Goal: Transaction & Acquisition: Purchase product/service

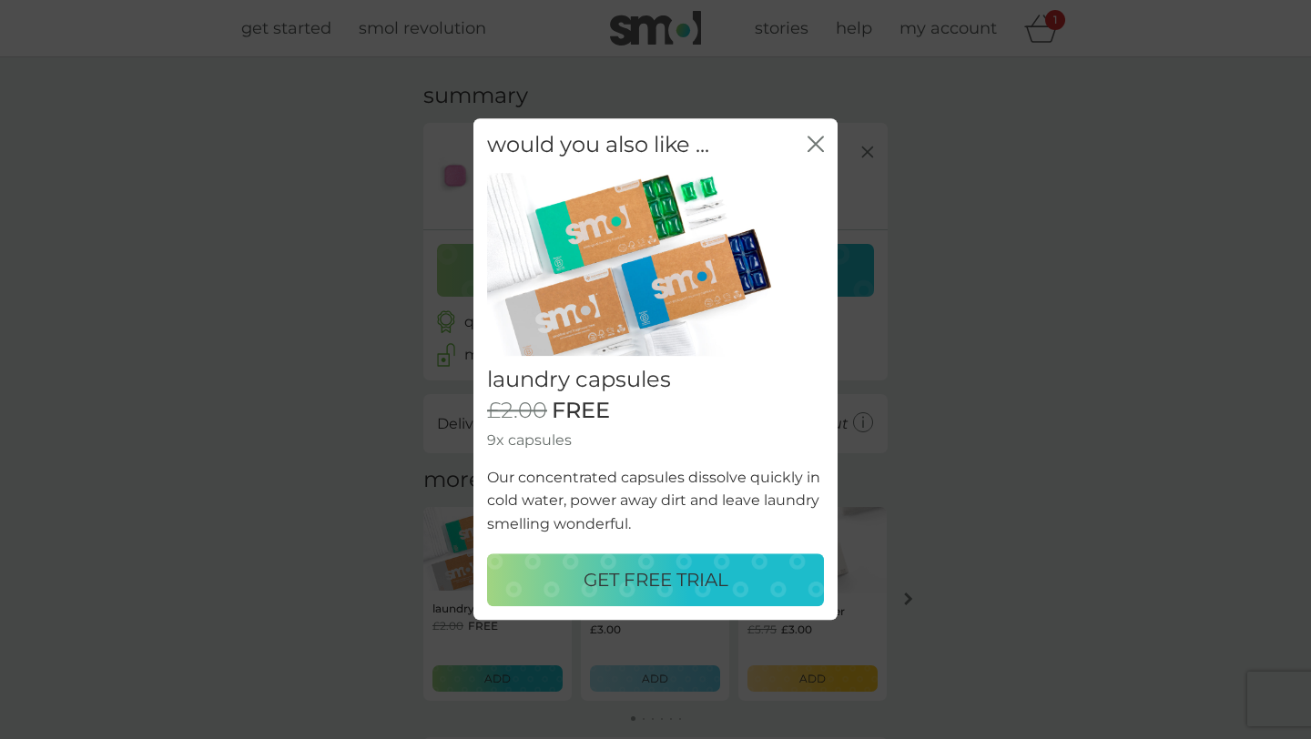
click at [811, 138] on icon "close" at bounding box center [816, 144] width 16 height 16
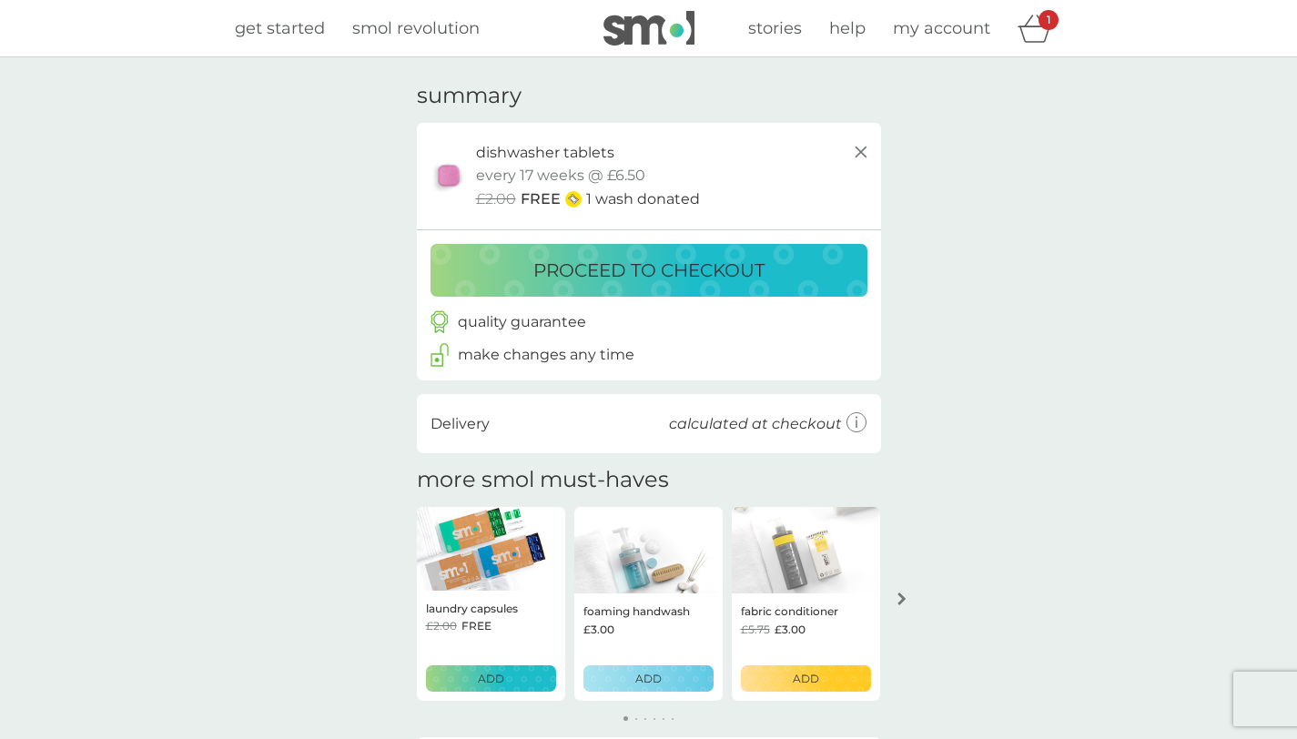
click at [740, 273] on p "proceed to checkout" at bounding box center [649, 270] width 231 height 29
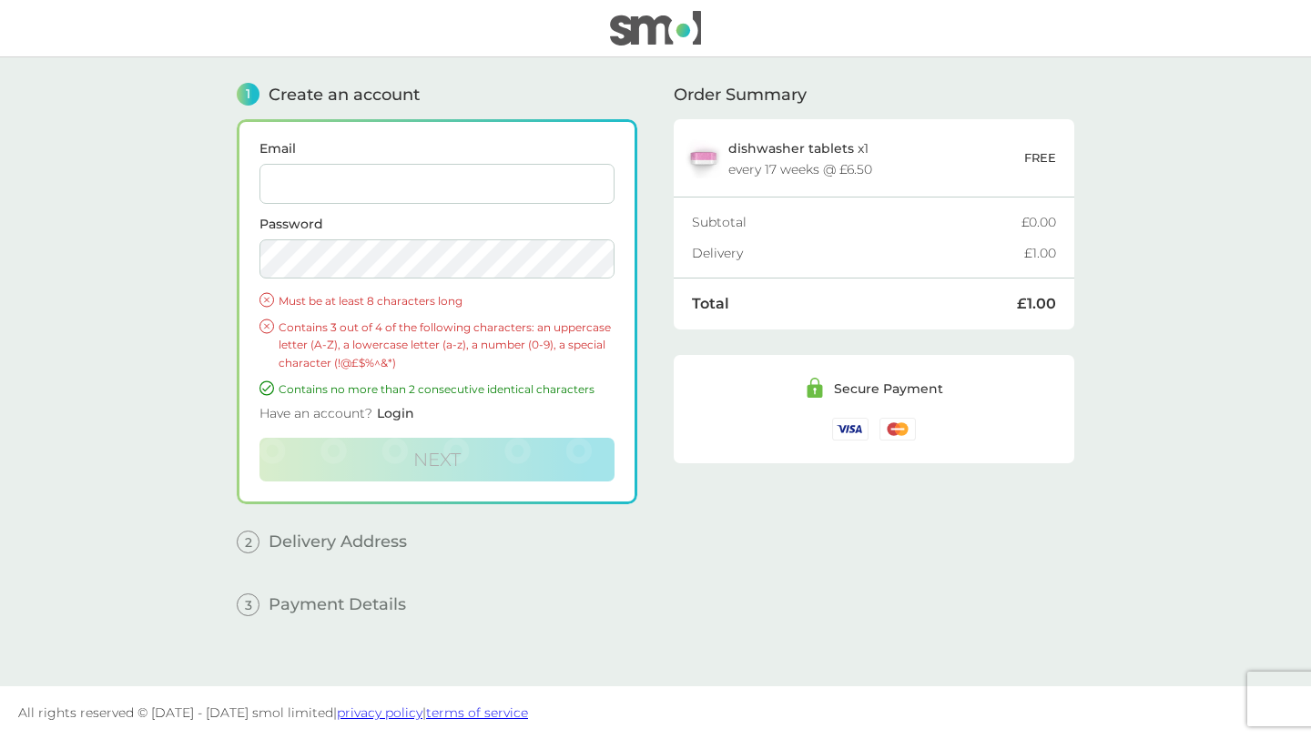
click at [474, 180] on input "Email" at bounding box center [436, 184] width 355 height 40
type input "joe.tim.hale@hotmail.com"
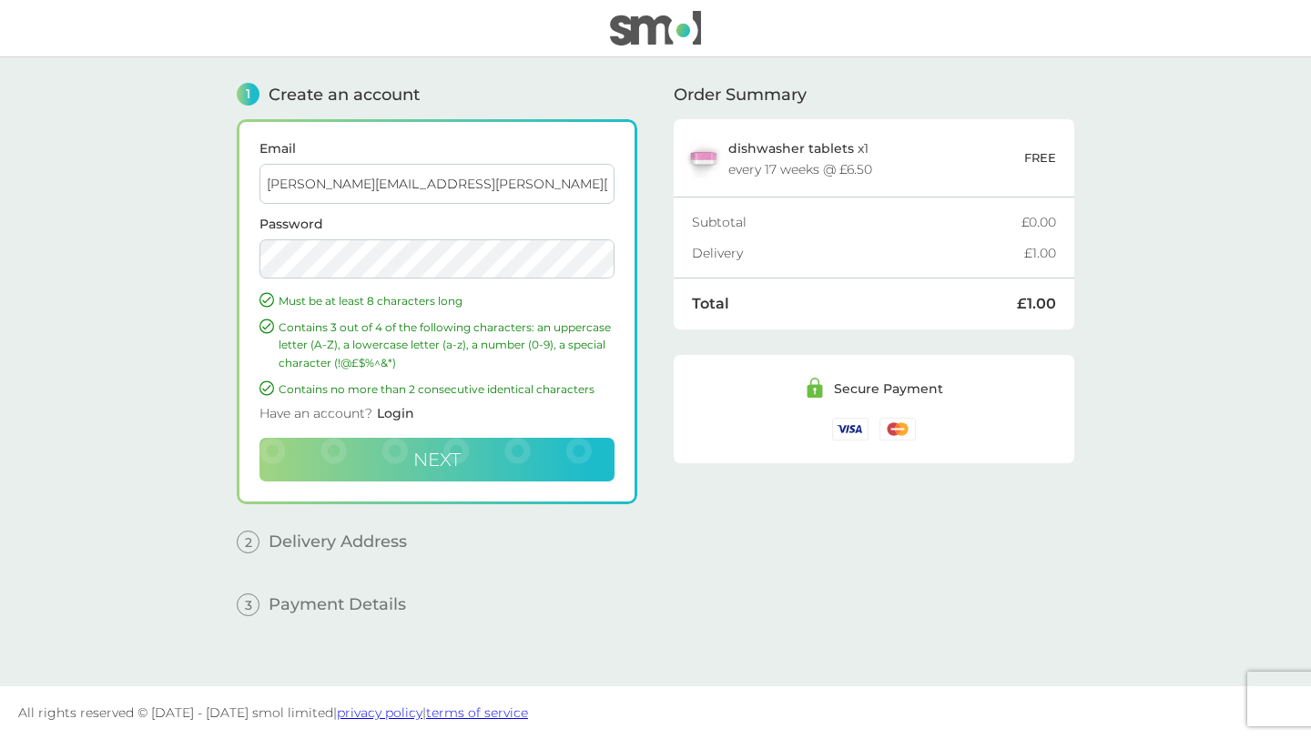
click at [462, 452] on button "Next" at bounding box center [436, 460] width 355 height 44
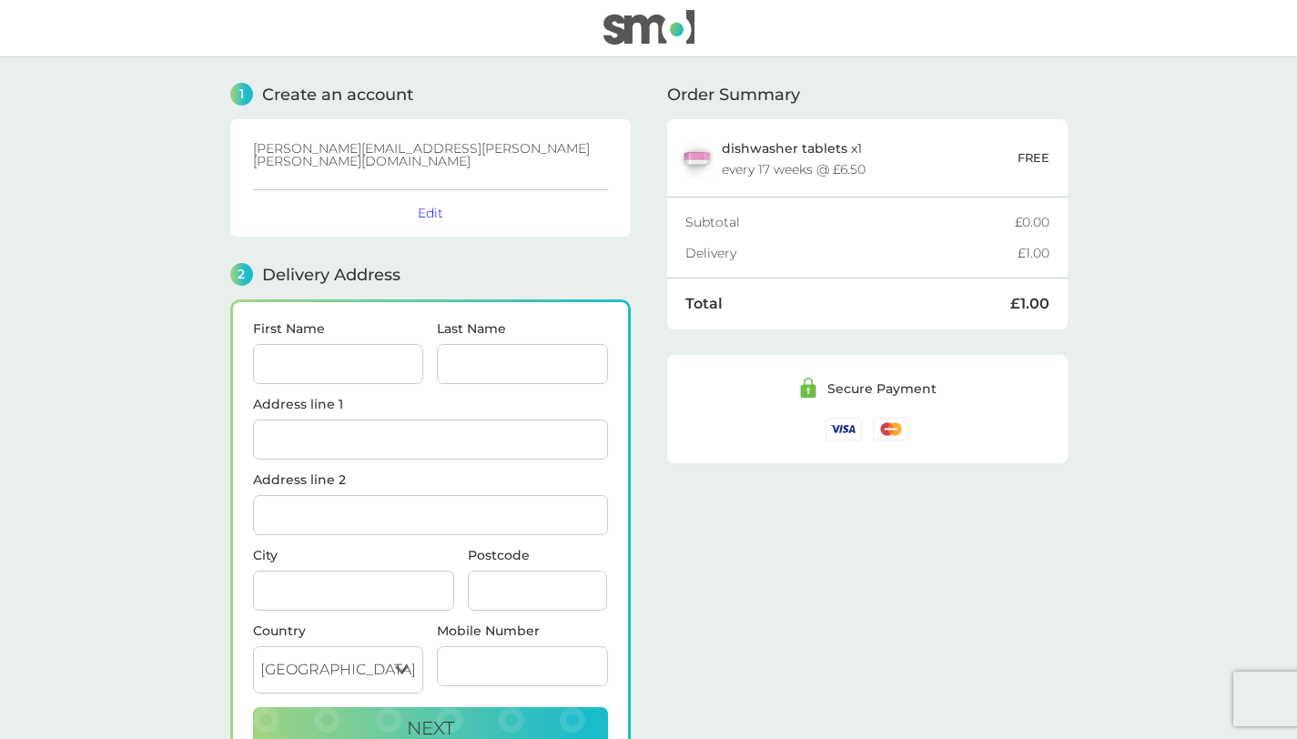
click at [375, 358] on input "First Name" at bounding box center [338, 364] width 171 height 40
type input "Joseph"
type input "Hale"
type input "27 Toll House Mead, Mosborough"
type input "Mosborough"
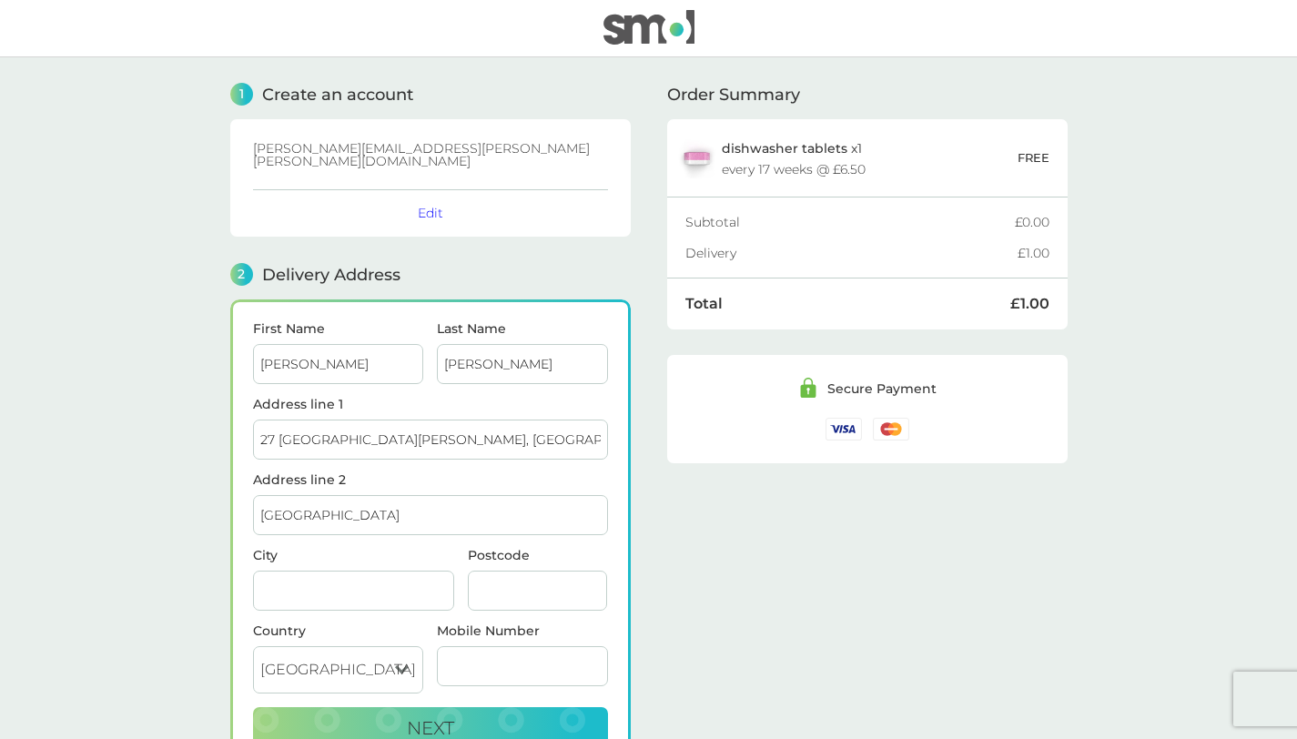
type input "Mosborough Sheffield"
type input "S20 5EL"
type input "07747045521"
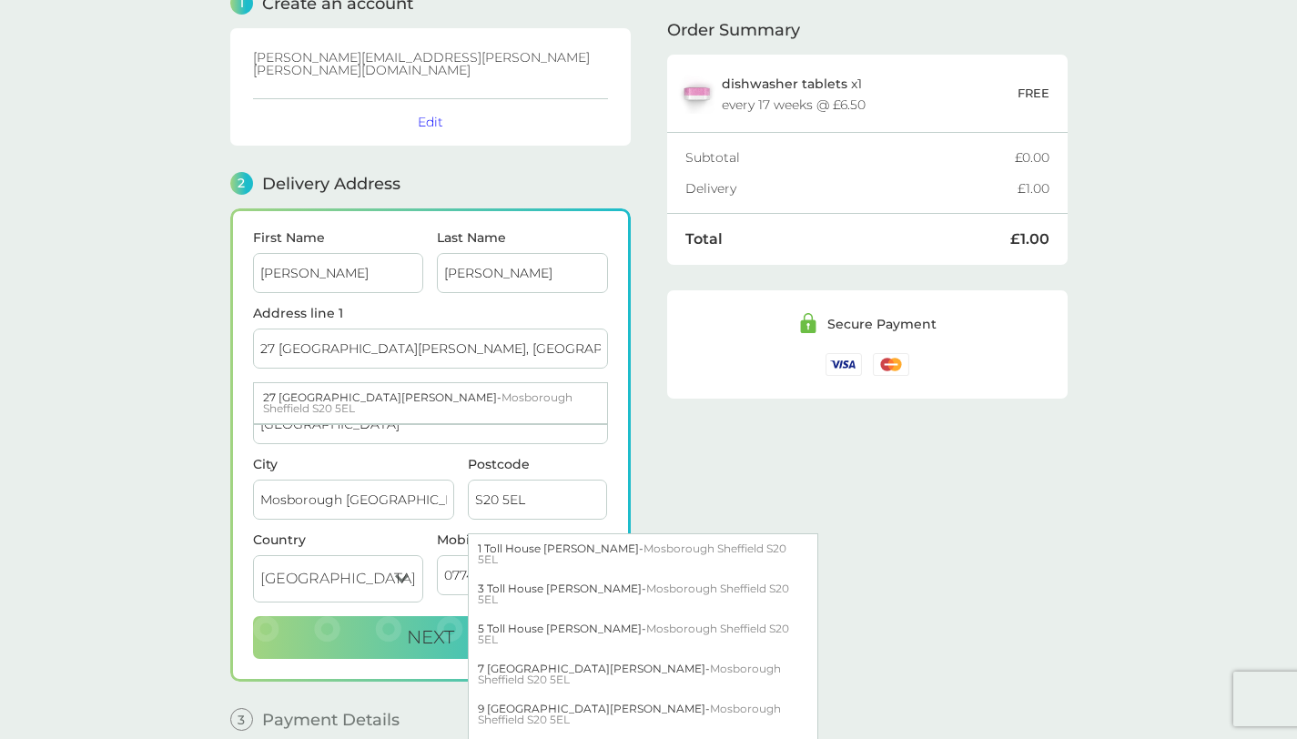
scroll to position [121, 0]
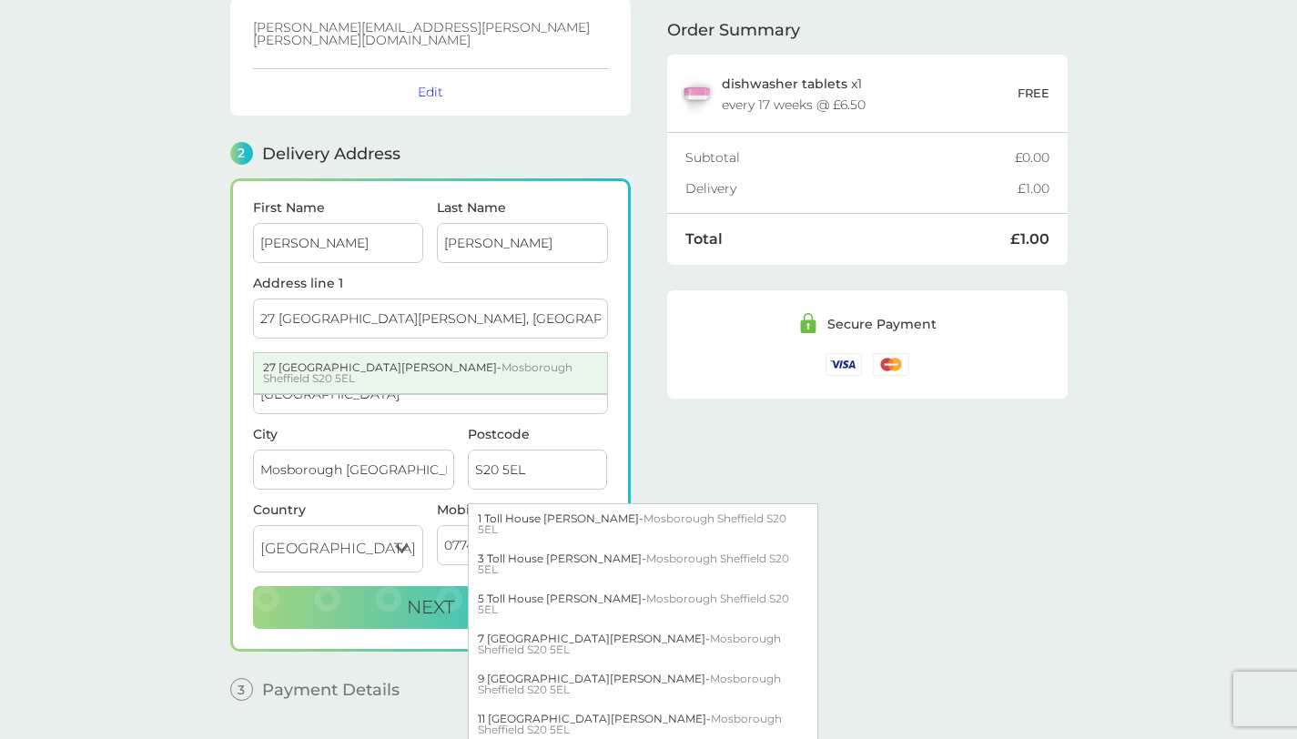
click at [389, 361] on span "Mosborough Sheffield S20 5EL" at bounding box center [418, 373] width 310 height 25
type input "Sheffield"
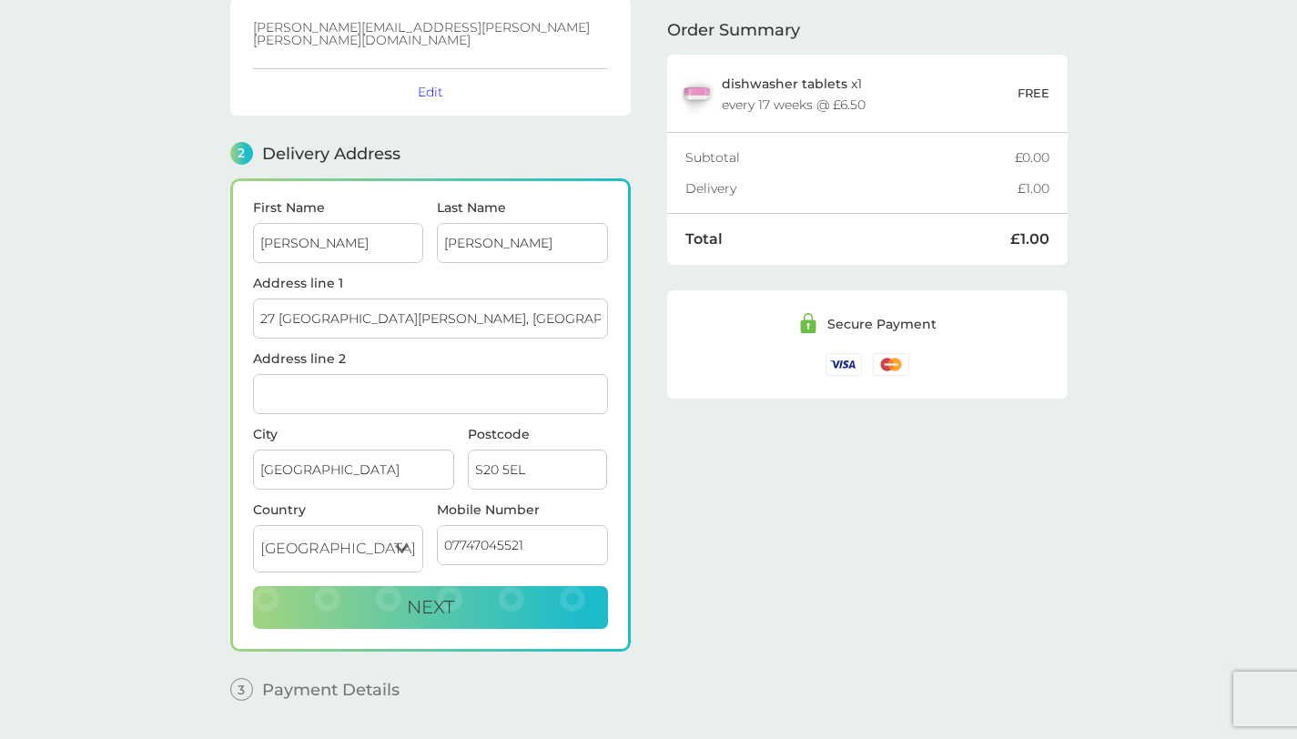
click at [158, 338] on main "1 Create an account joe.tim.hale@hotmail.com Edit 2 Delivery Address First Name…" at bounding box center [648, 339] width 1297 height 806
click at [767, 562] on div "Order Summary dishwasher tablets x 1 every 17 weeks @ £6.50 FREE Subtotal £0.00…" at bounding box center [867, 325] width 401 height 778
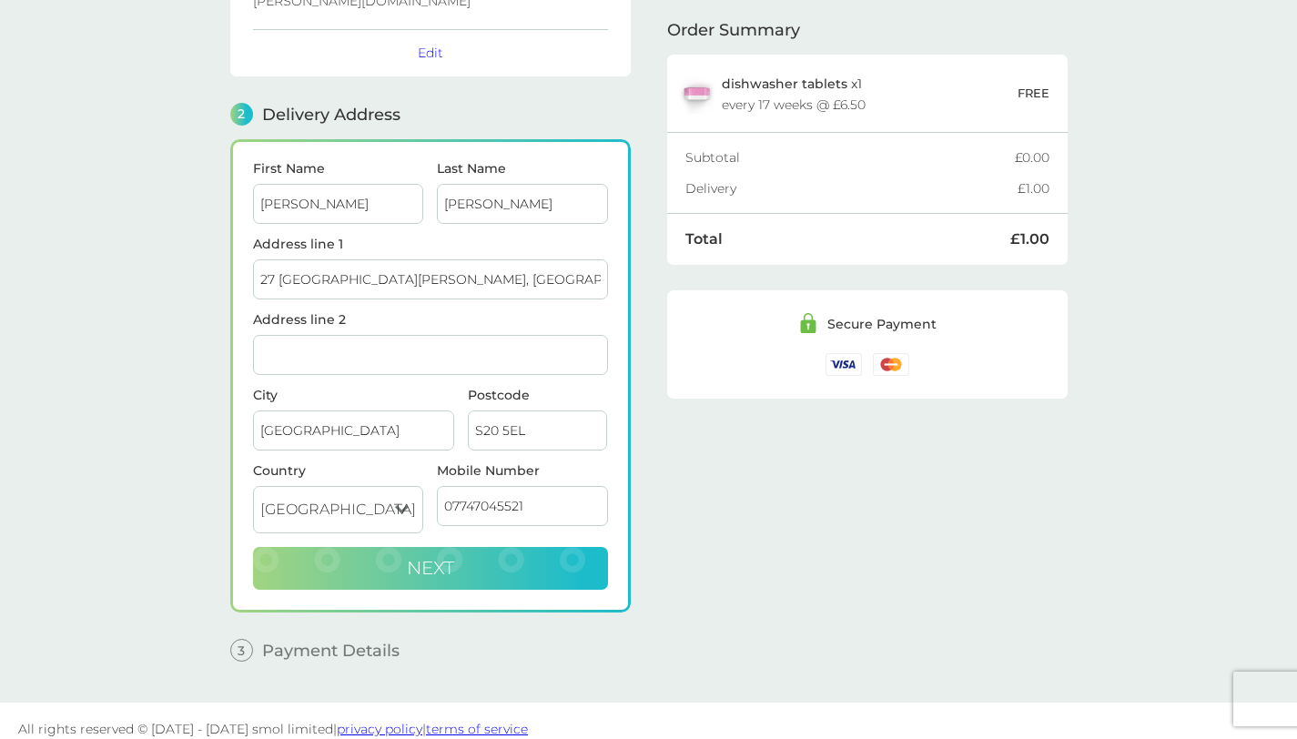
click at [568, 547] on button "Next" at bounding box center [430, 569] width 355 height 44
checkbox input "true"
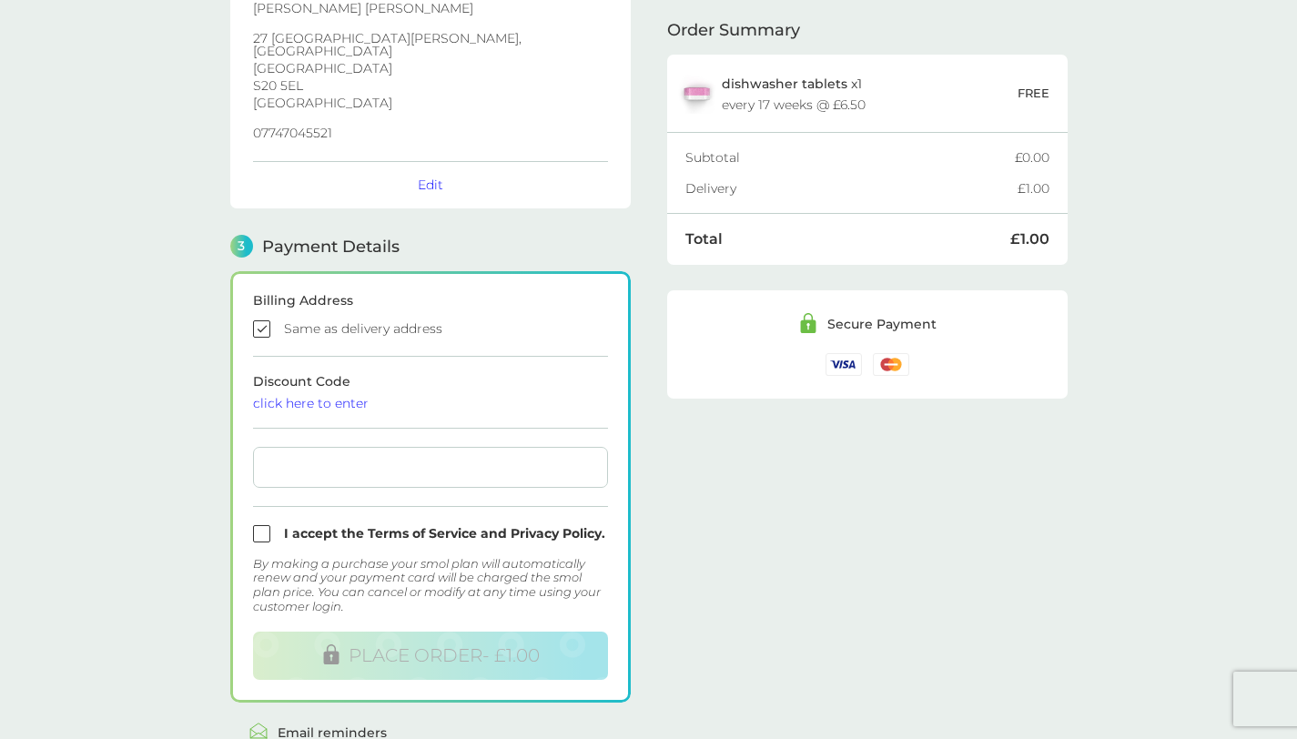
scroll to position [339, 0]
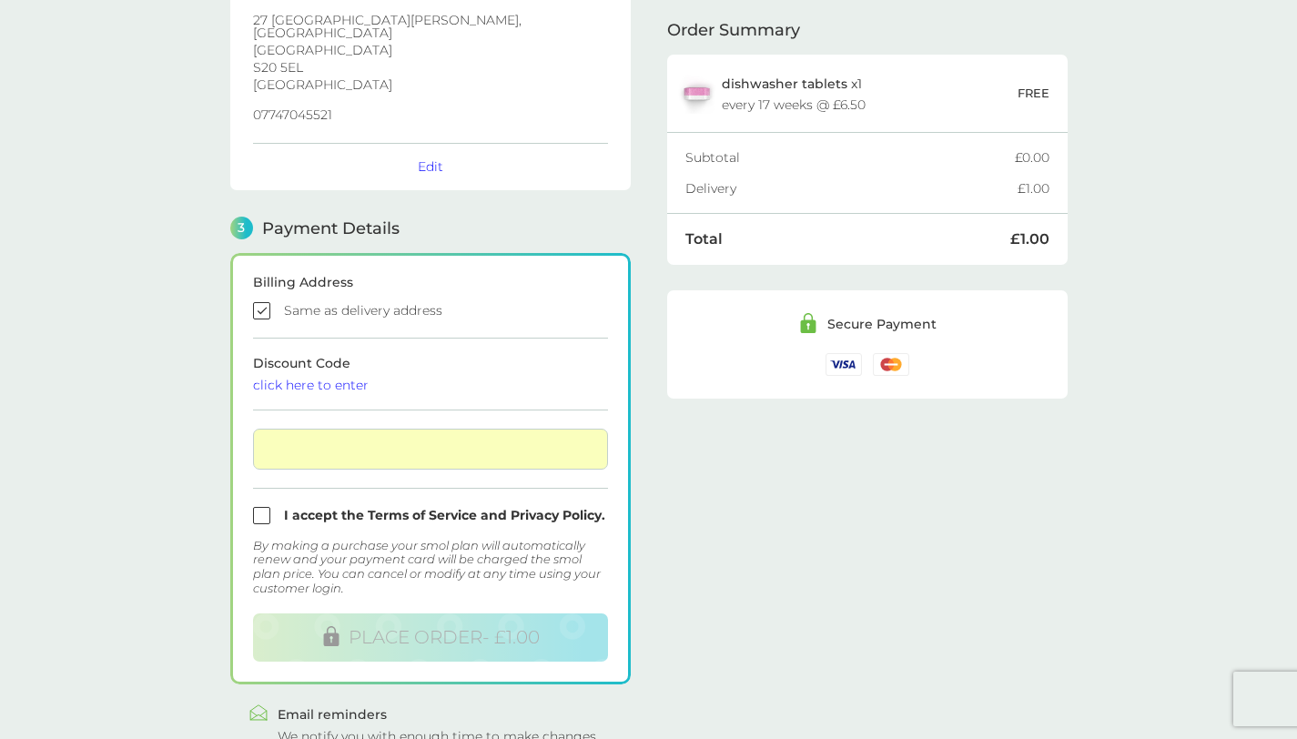
click at [256, 507] on input "checkbox" at bounding box center [430, 515] width 355 height 17
checkbox input "true"
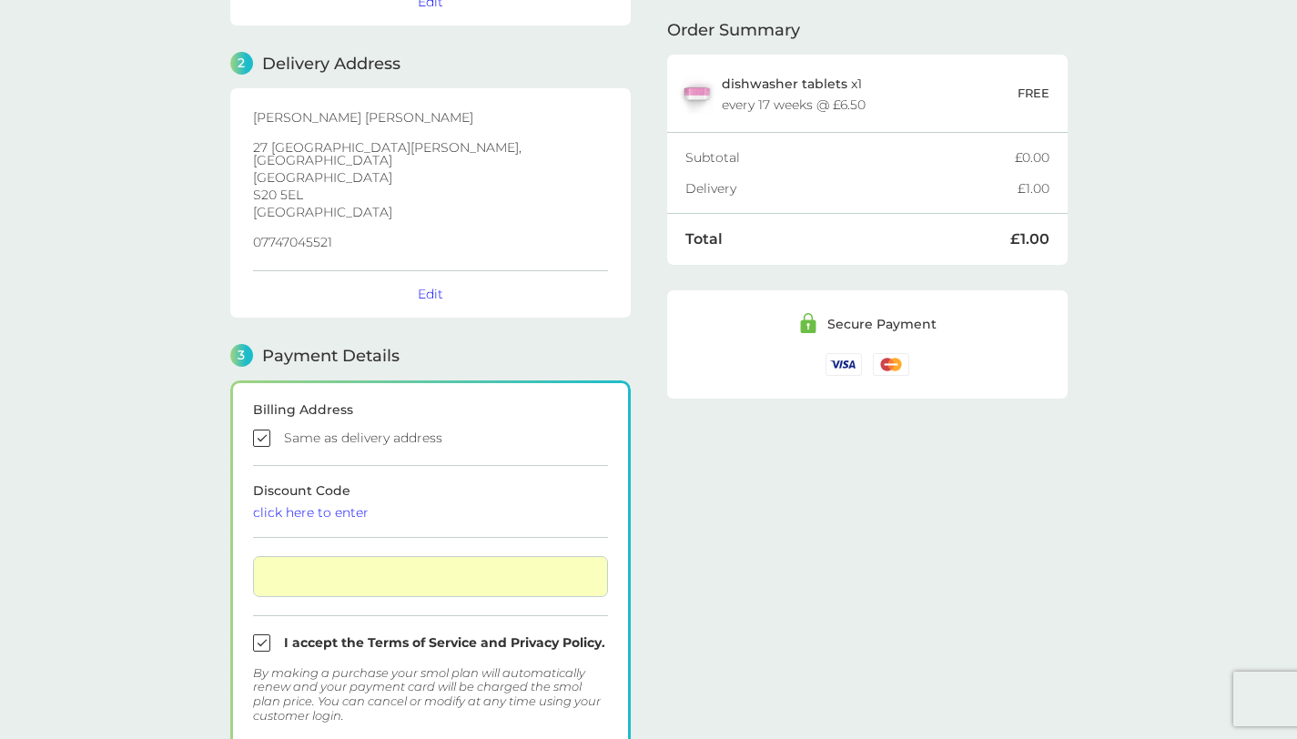
scroll to position [413, 0]
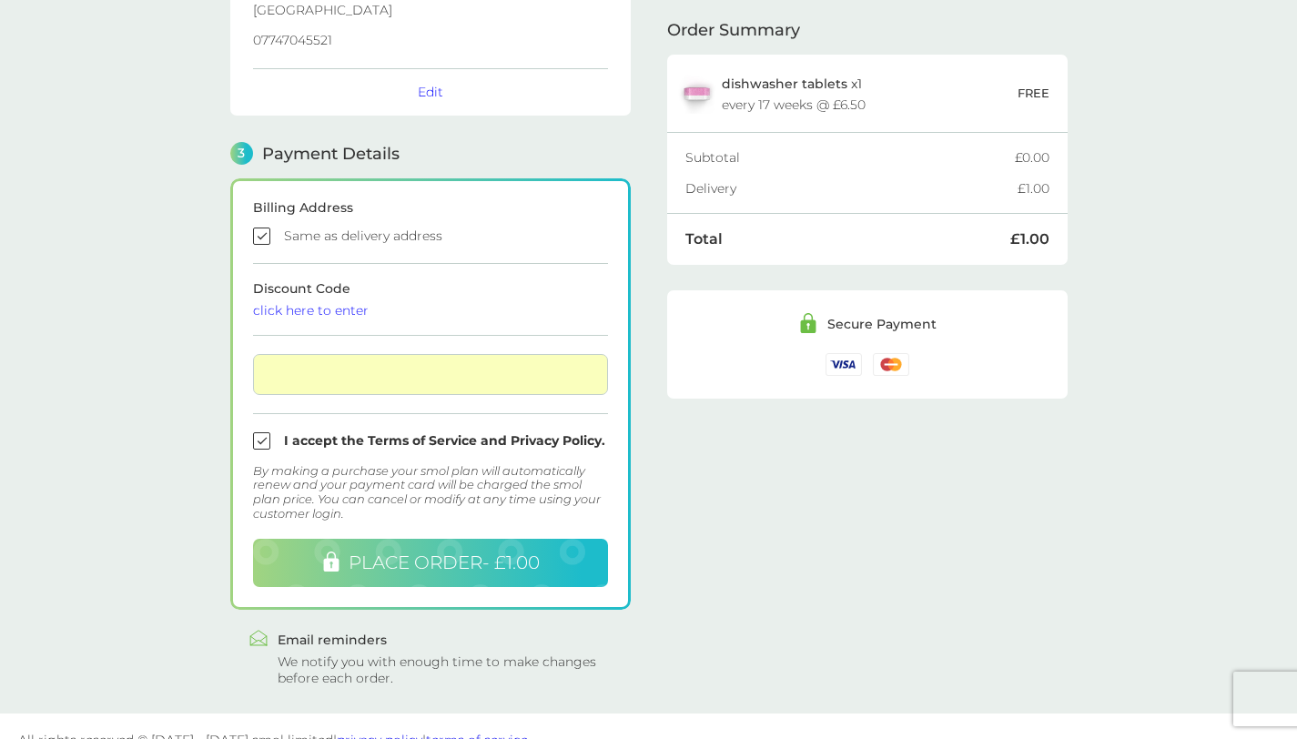
click at [542, 543] on button "PLACE ORDER - £1.00" at bounding box center [430, 563] width 355 height 48
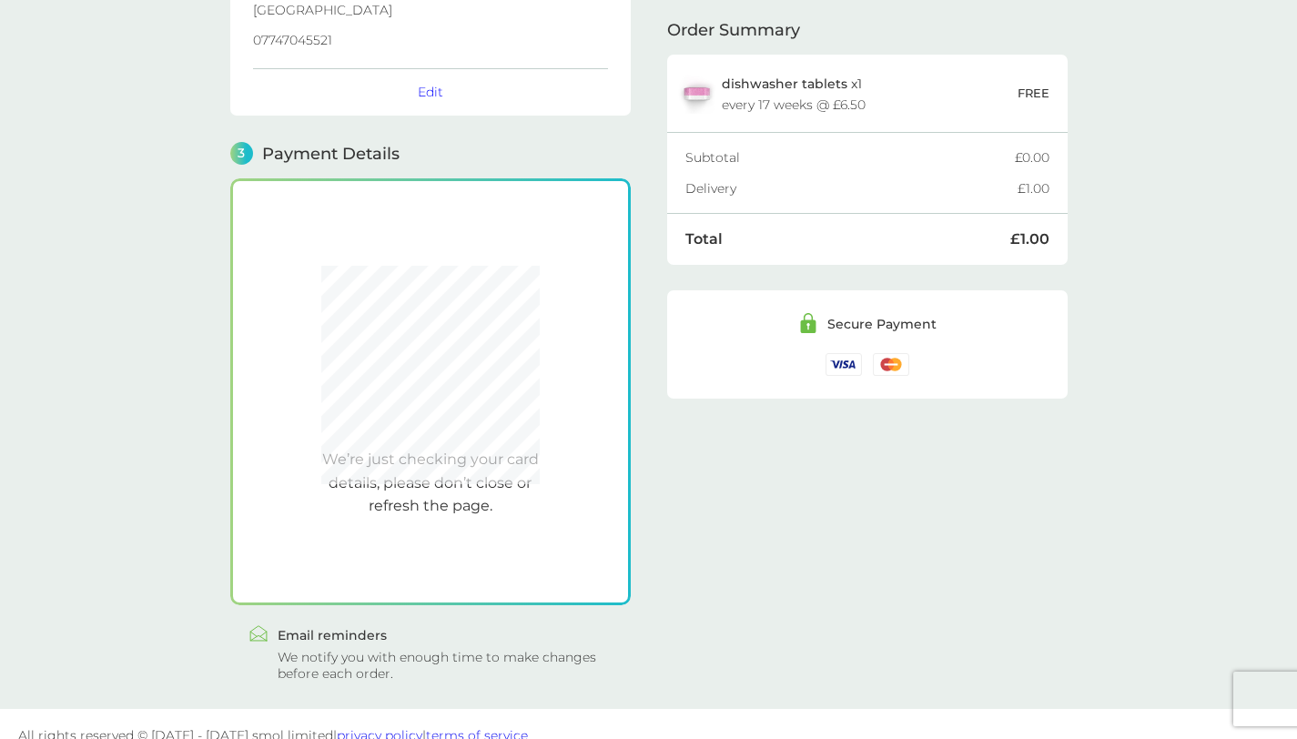
scroll to position [410, 0]
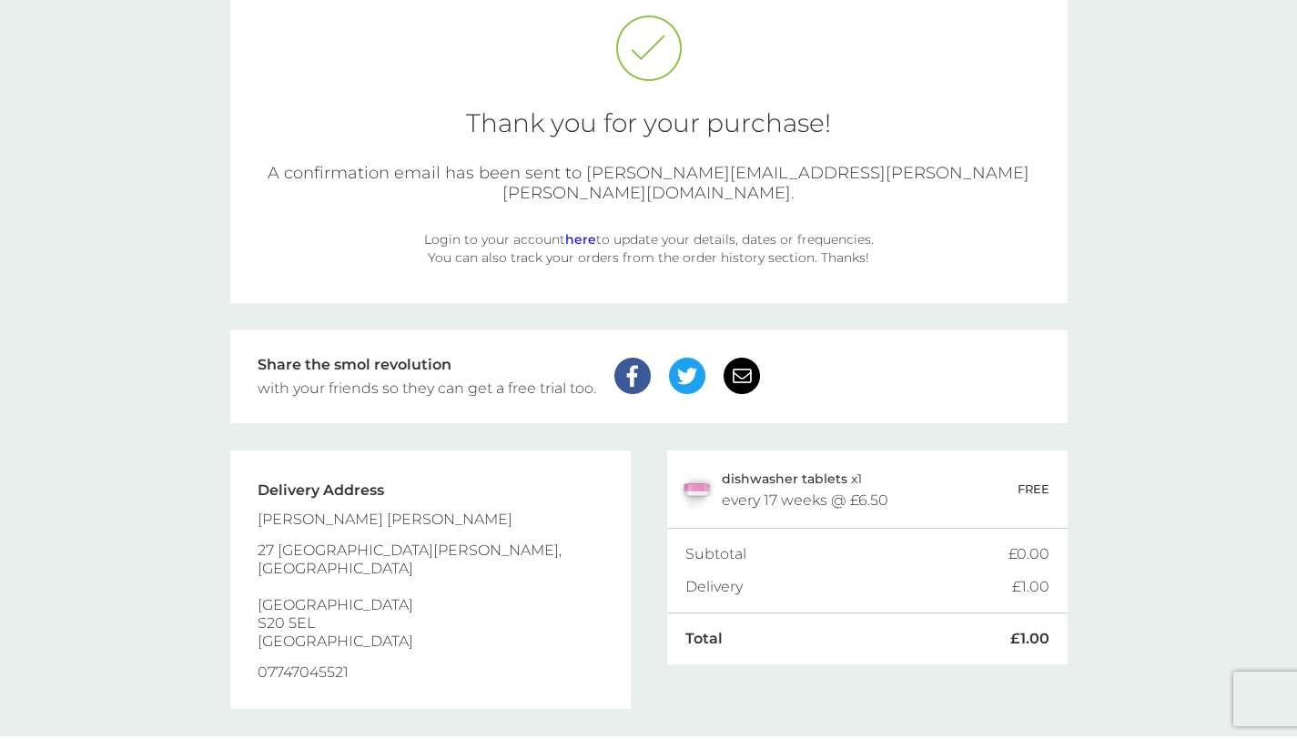
scroll to position [101, 0]
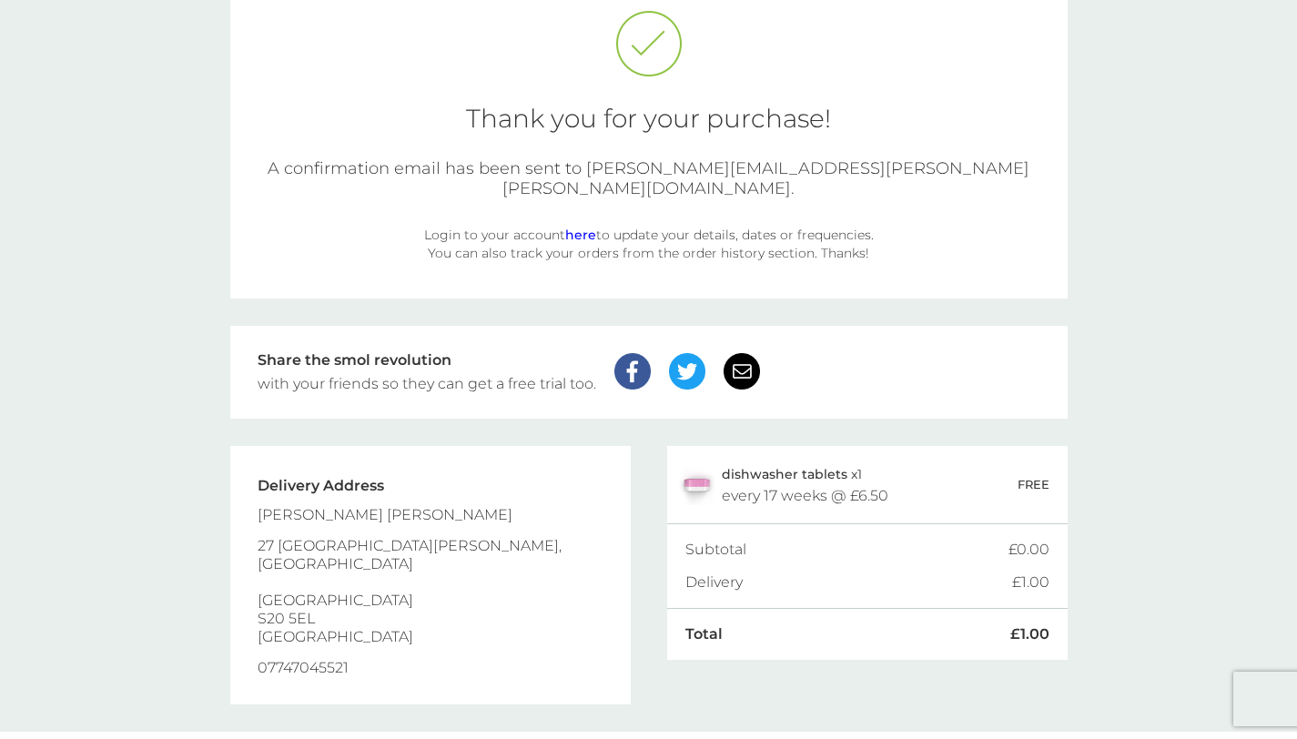
click at [577, 227] on link "here" at bounding box center [580, 235] width 31 height 16
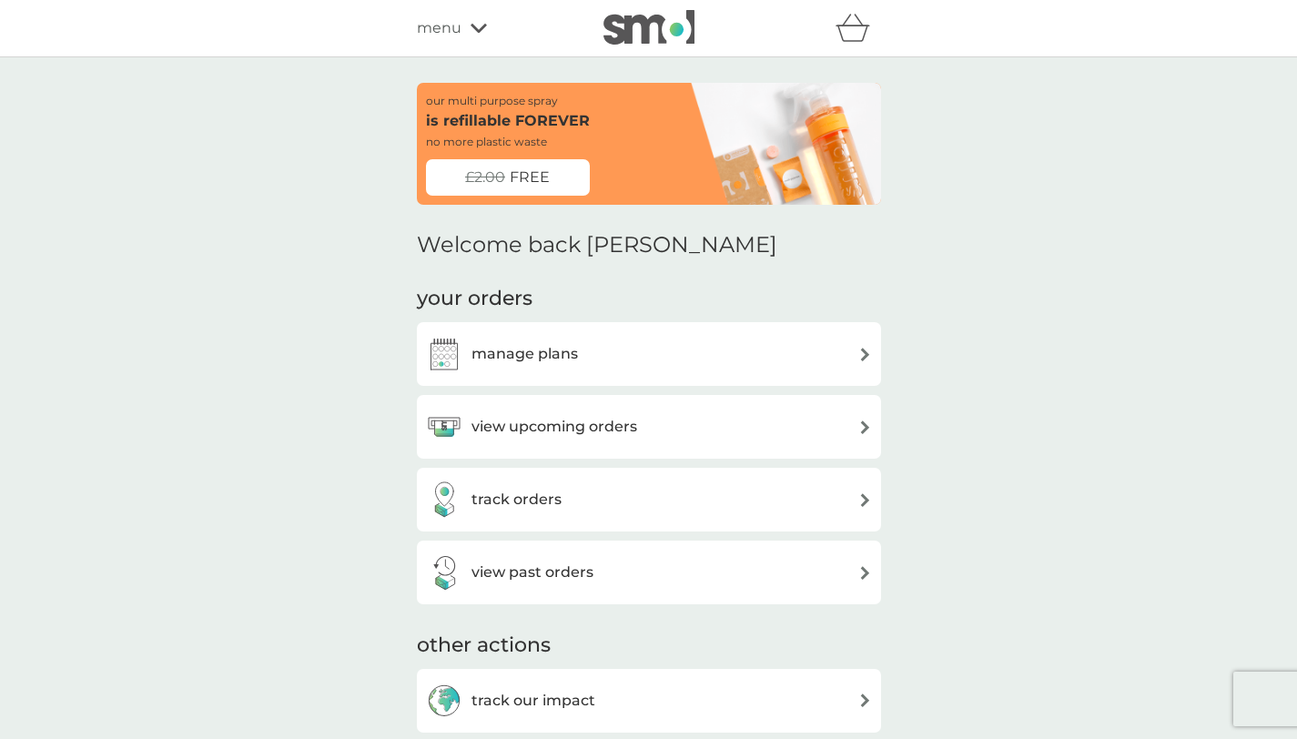
click at [709, 346] on div "manage plans" at bounding box center [649, 354] width 446 height 36
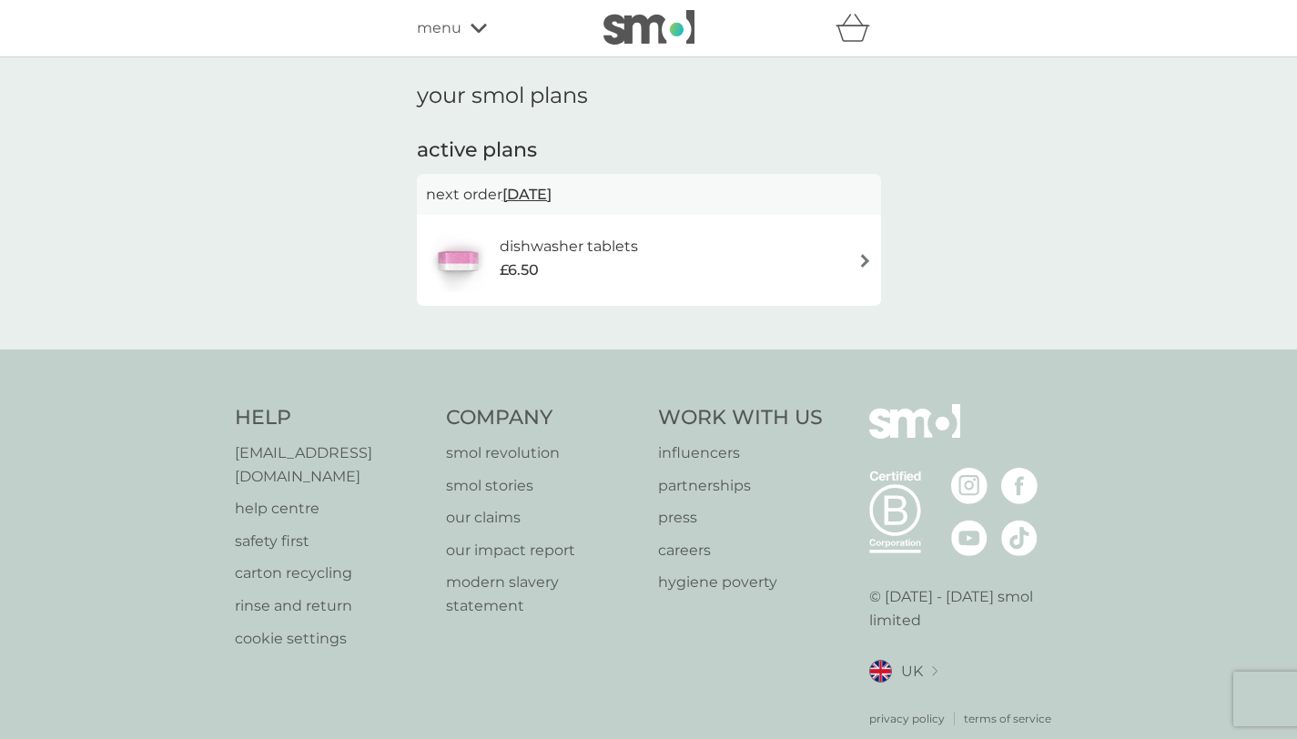
click at [868, 255] on img at bounding box center [866, 261] width 14 height 14
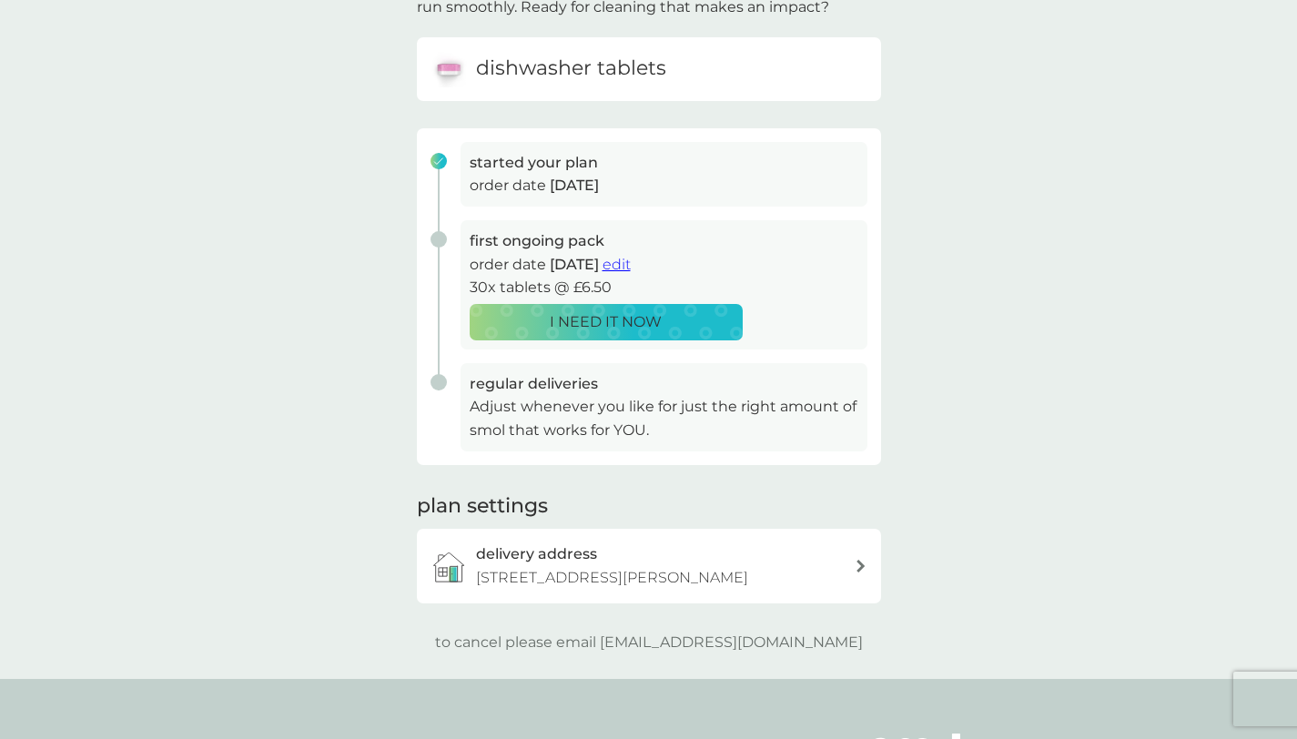
scroll to position [164, 0]
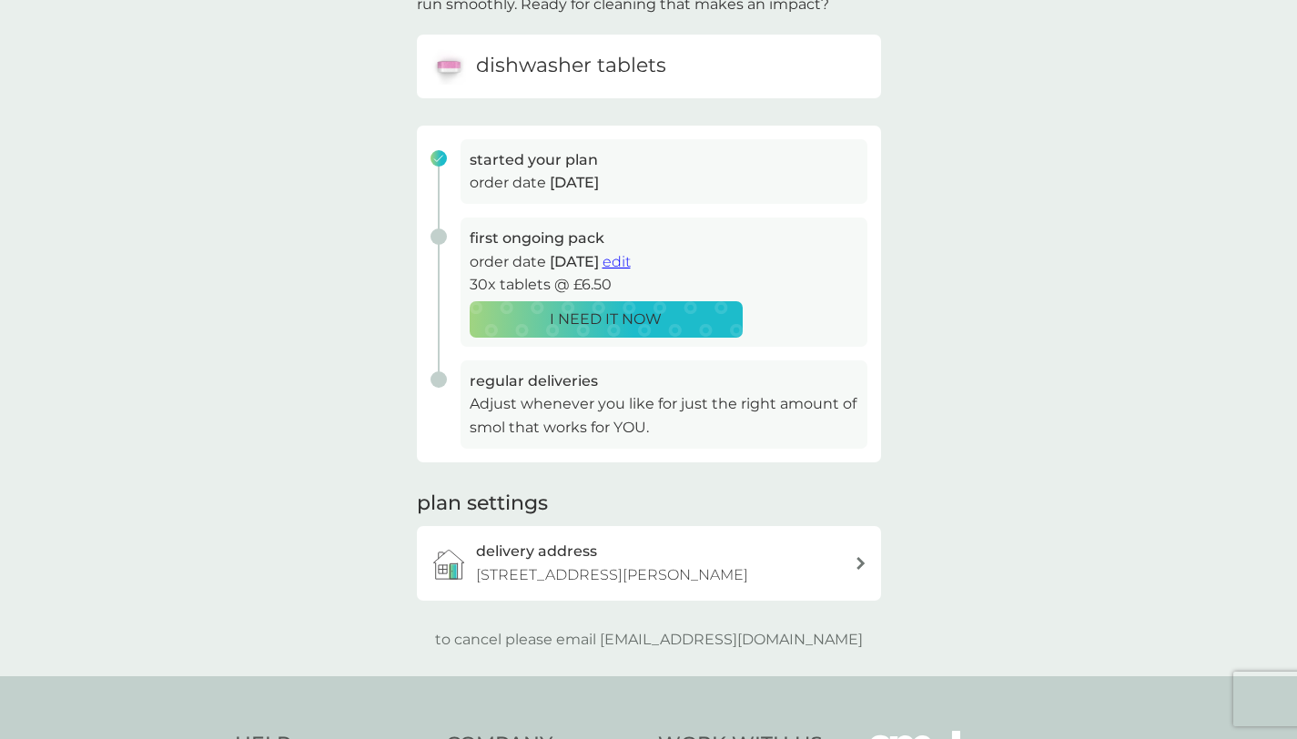
click at [631, 256] on span "edit" at bounding box center [617, 261] width 28 height 17
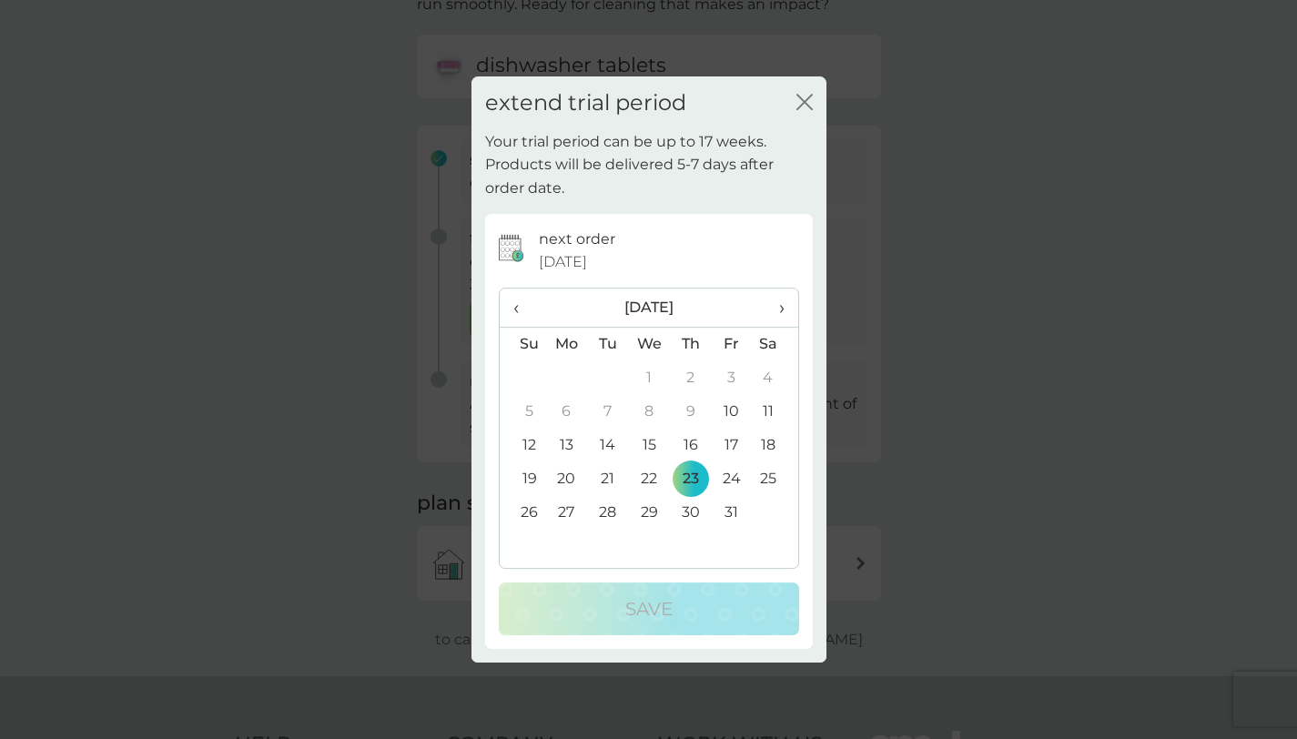
click at [777, 308] on span "›" at bounding box center [775, 308] width 18 height 38
click at [536, 544] on td "30" at bounding box center [523, 547] width 46 height 34
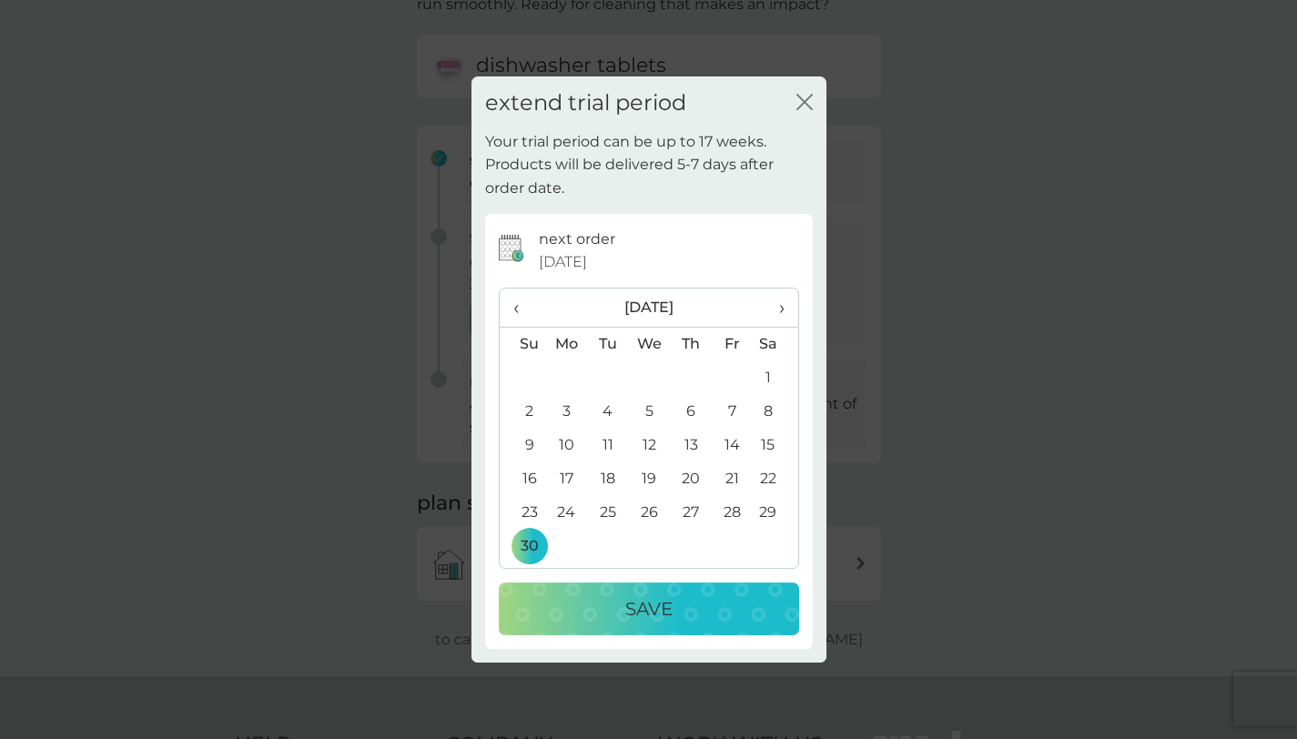
click at [670, 624] on button "Save" at bounding box center [649, 609] width 300 height 53
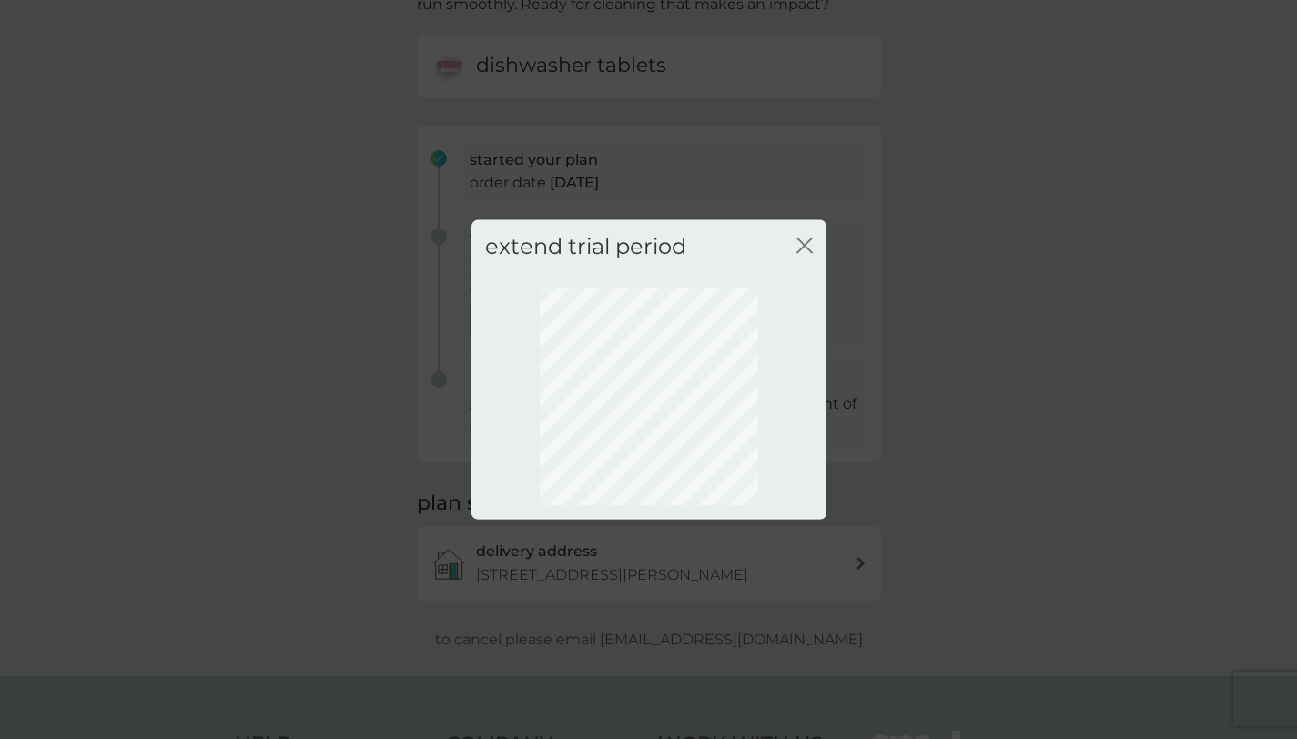
scroll to position [24, 0]
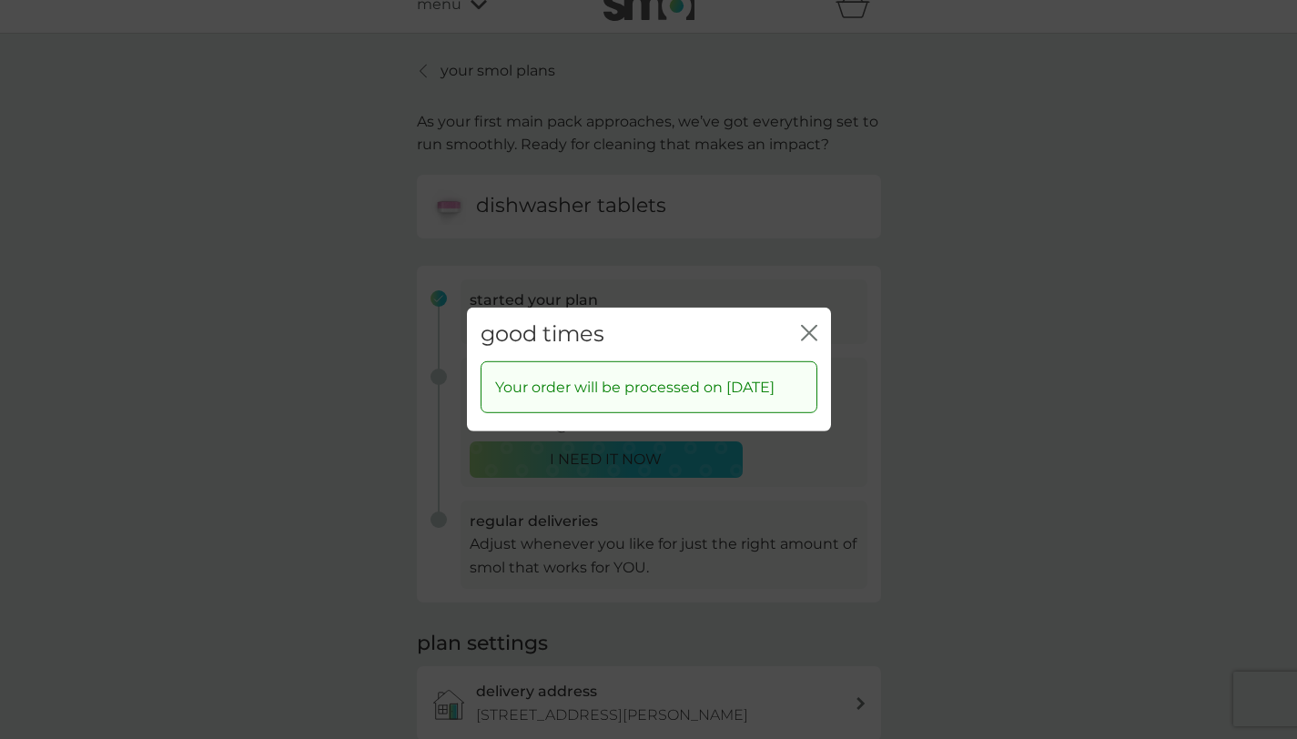
click at [809, 326] on icon "close" at bounding box center [812, 333] width 7 height 15
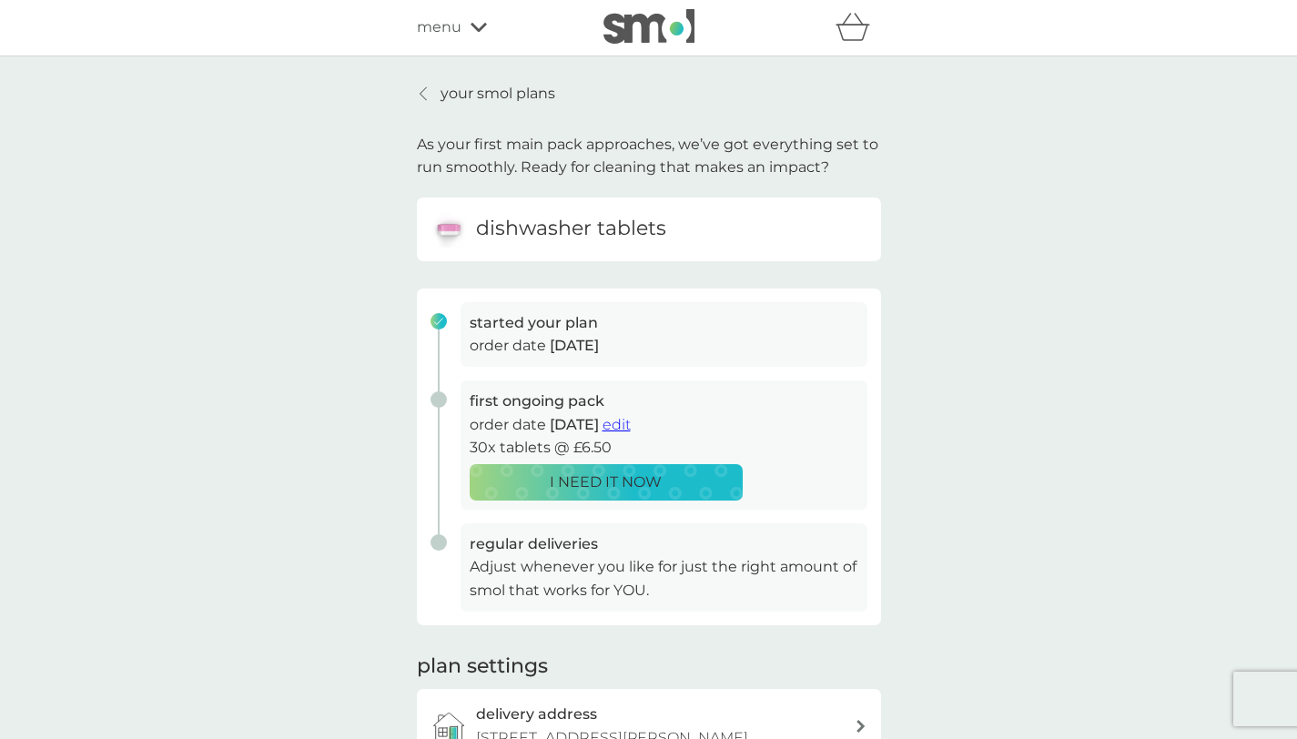
scroll to position [0, 0]
click at [700, 69] on div "your smol plans As your first main pack approaches, we’ve got everything set to…" at bounding box center [648, 448] width 1297 height 783
click at [676, 52] on div "refer a friend & you BOTH save smol impact smol shop your smol plans your upcom…" at bounding box center [648, 28] width 1297 height 57
click at [640, 16] on img at bounding box center [649, 27] width 91 height 35
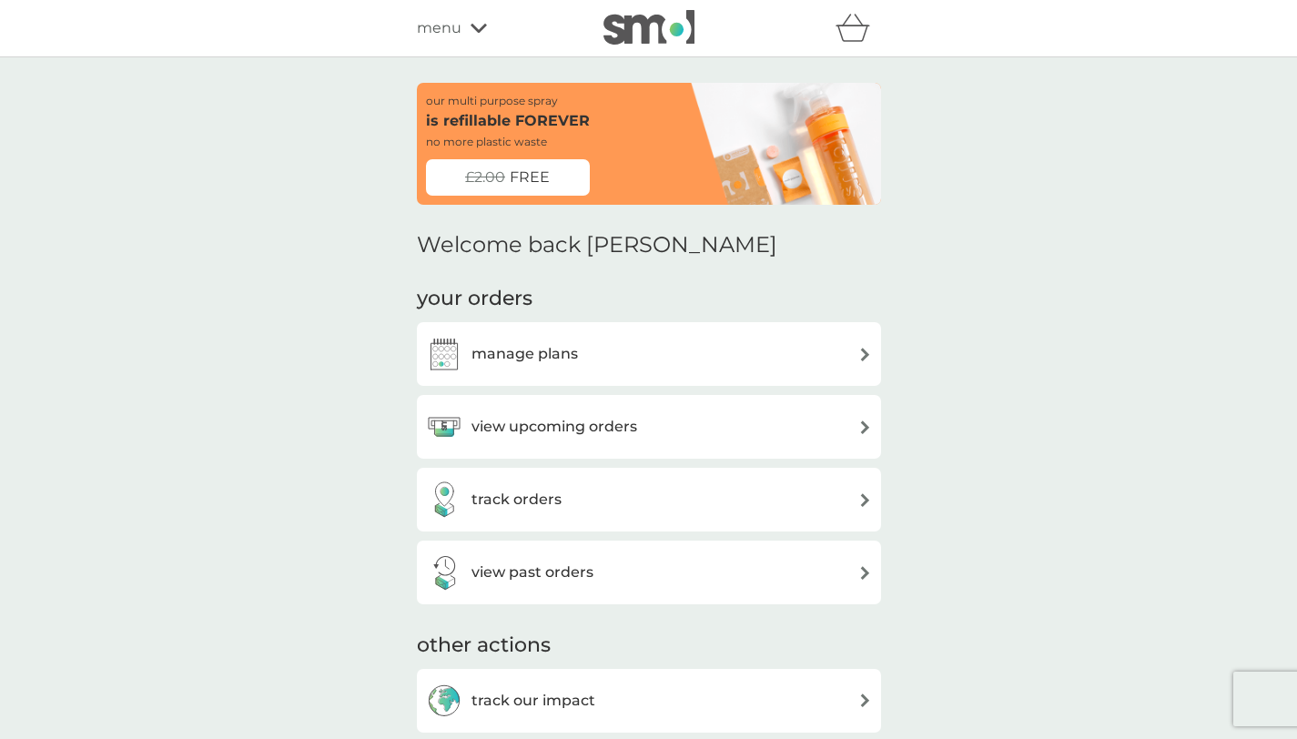
click at [468, 28] on div "menu" at bounding box center [494, 28] width 155 height 24
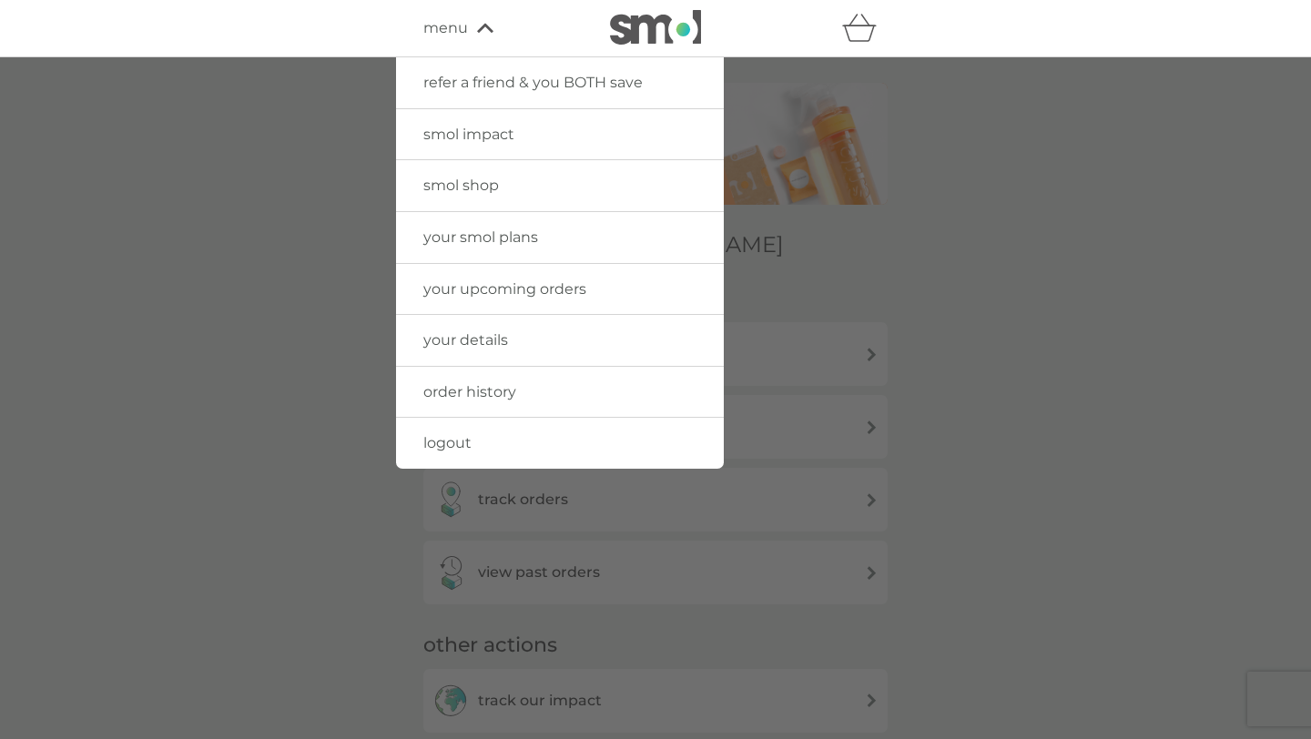
click at [482, 188] on span "smol shop" at bounding box center [461, 185] width 76 height 17
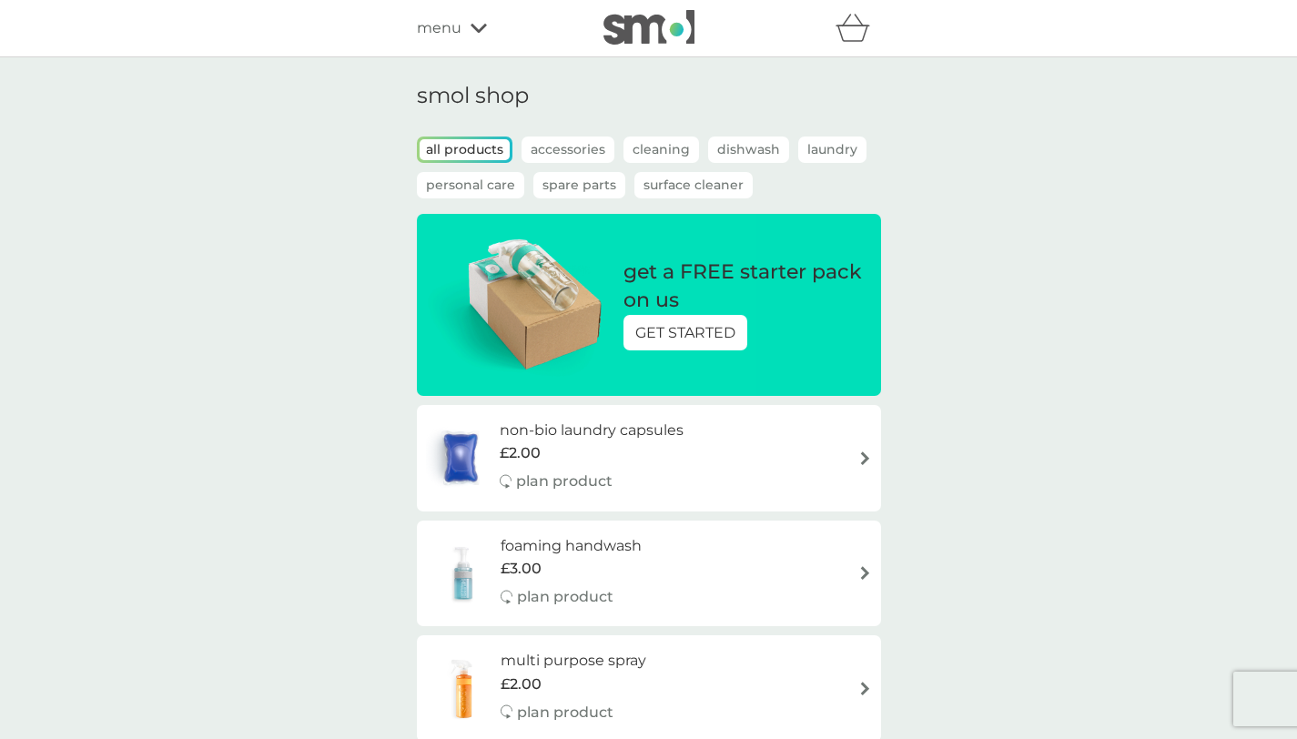
click at [484, 27] on icon at bounding box center [479, 28] width 16 height 11
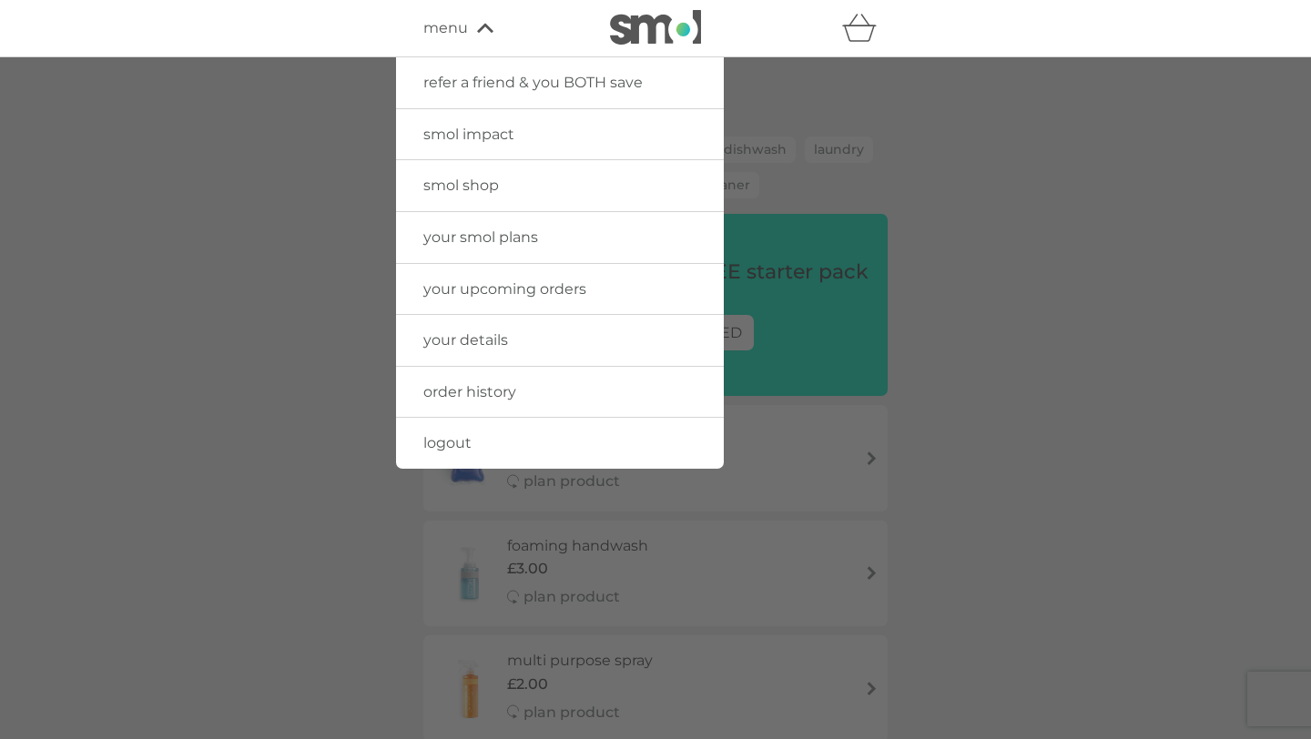
click at [544, 294] on span "your upcoming orders" at bounding box center [504, 288] width 163 height 17
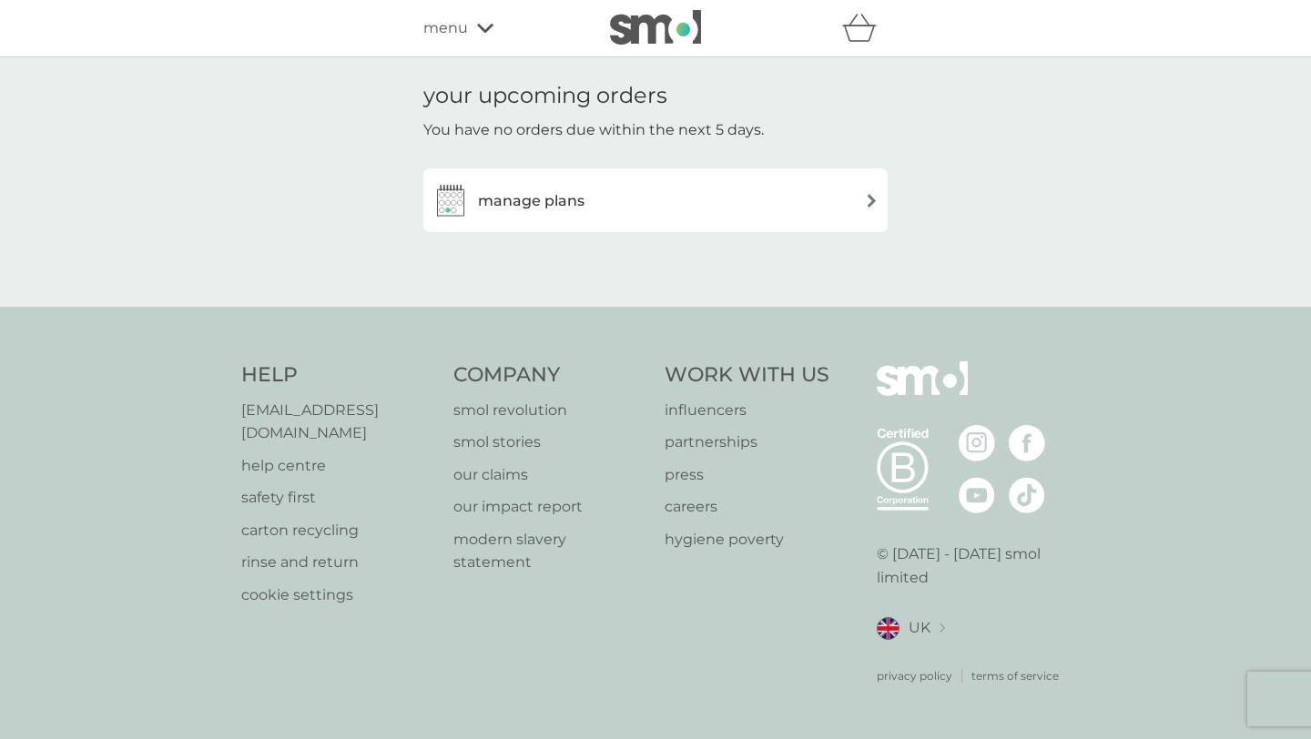
click at [828, 202] on div "manage plans" at bounding box center [655, 200] width 446 height 36
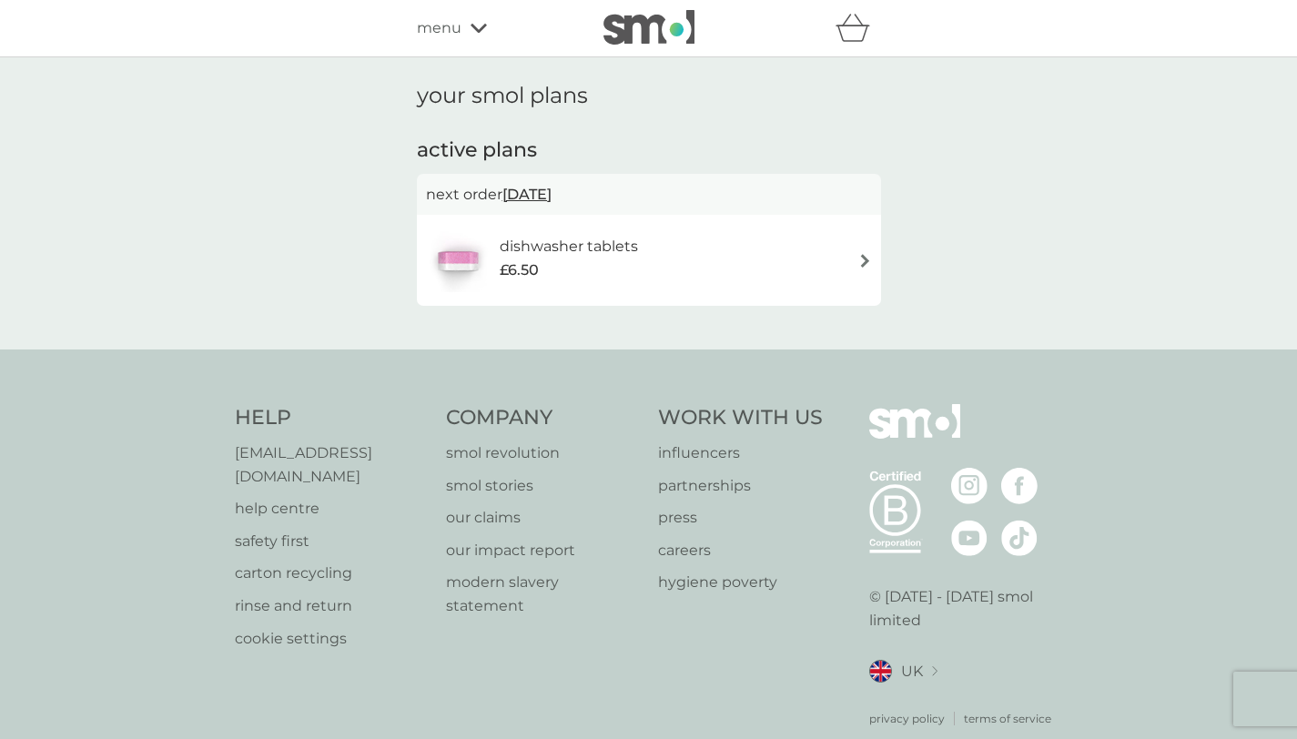
click at [859, 254] on img at bounding box center [866, 261] width 14 height 14
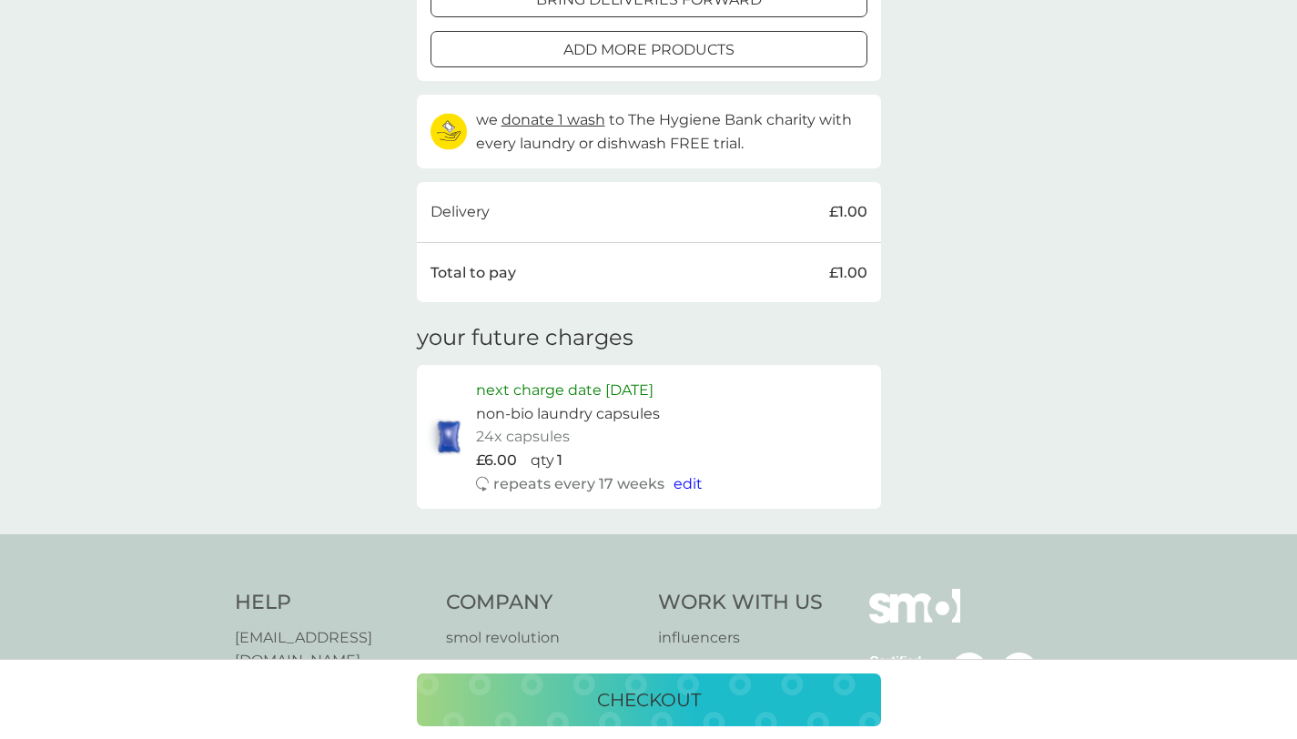
scroll to position [439, 0]
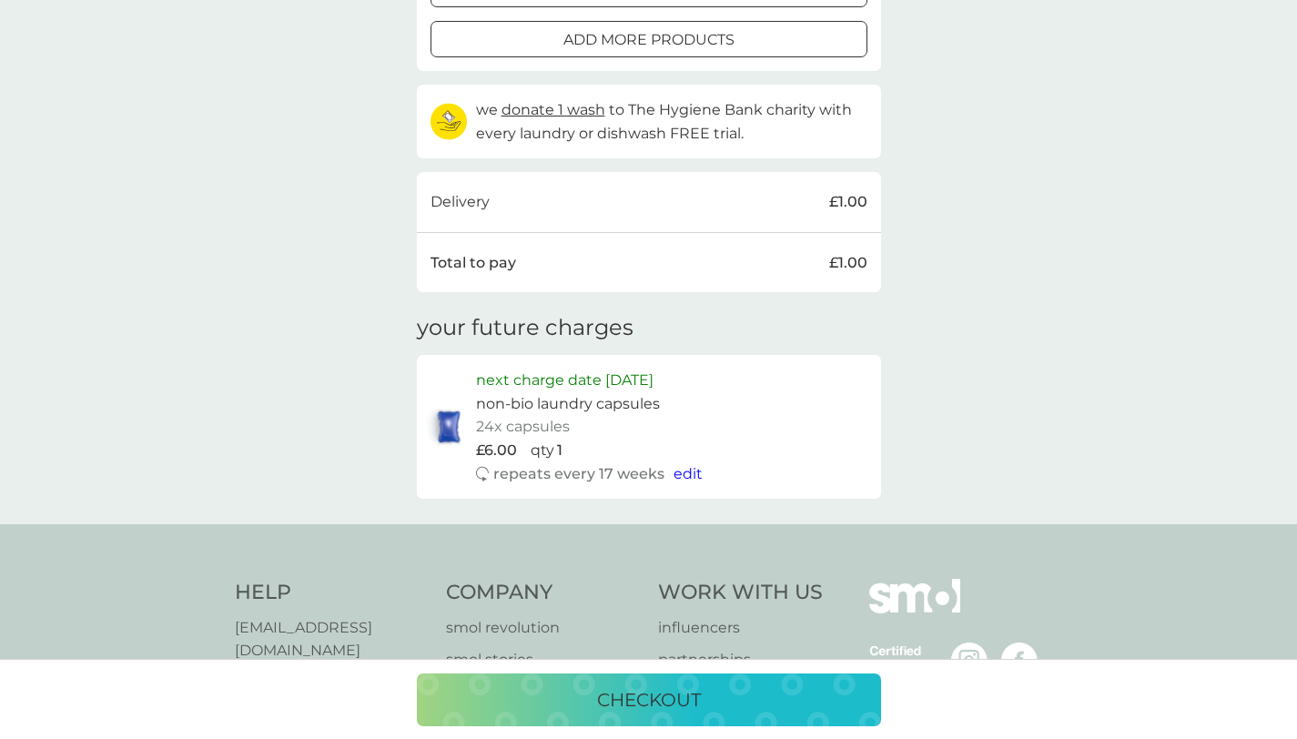
click at [627, 690] on p "checkout" at bounding box center [649, 700] width 104 height 29
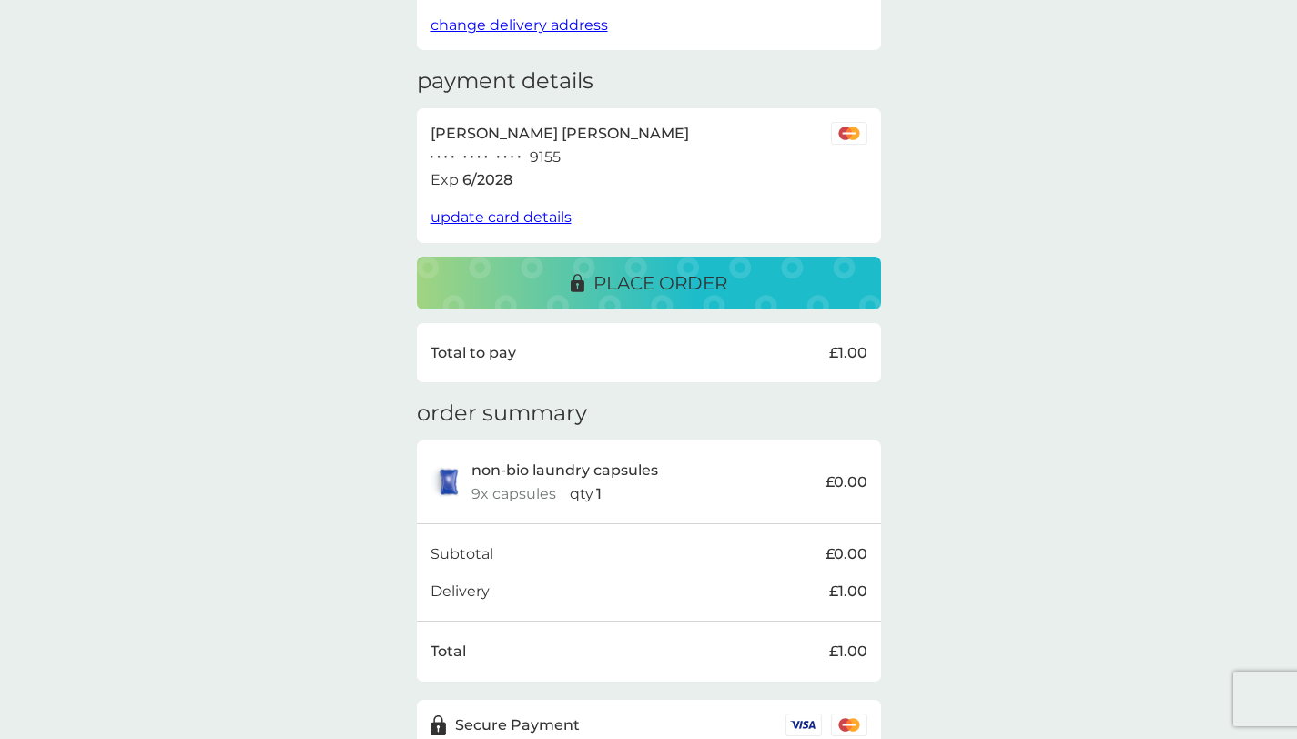
scroll to position [320, 0]
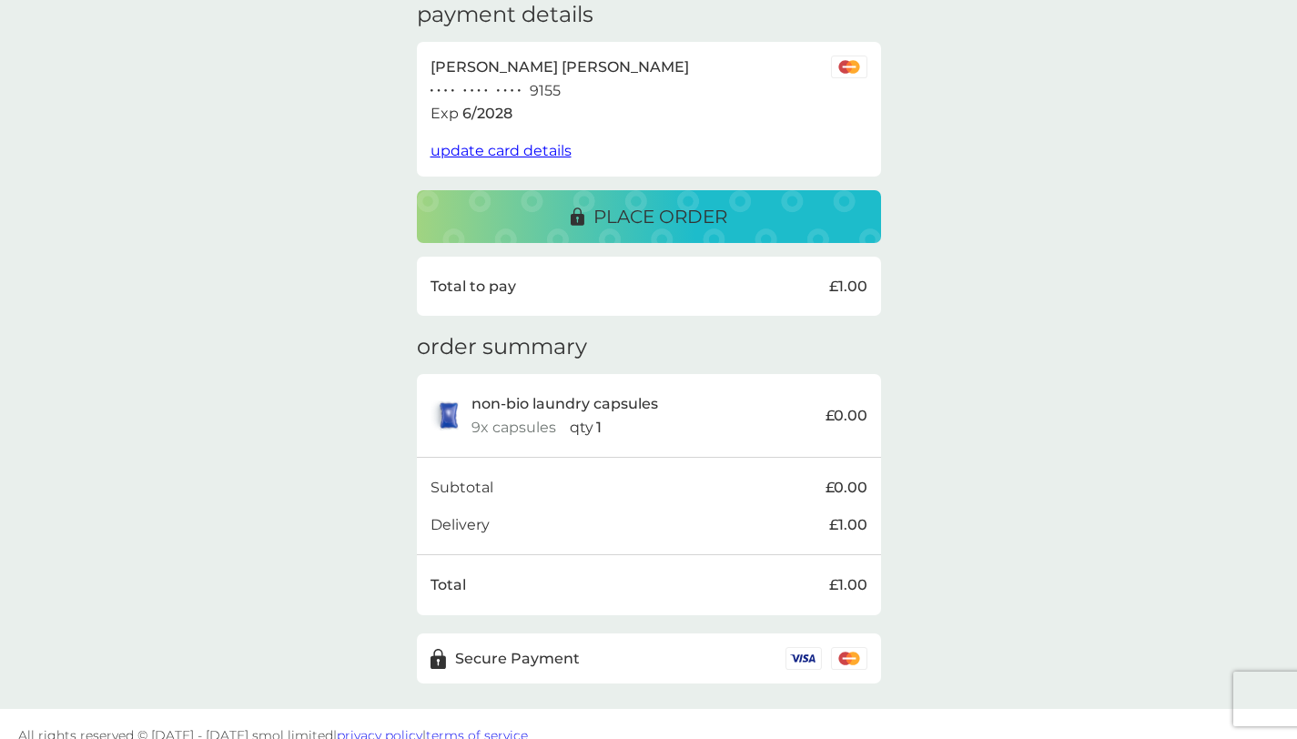
click at [702, 202] on p "place order" at bounding box center [661, 216] width 134 height 29
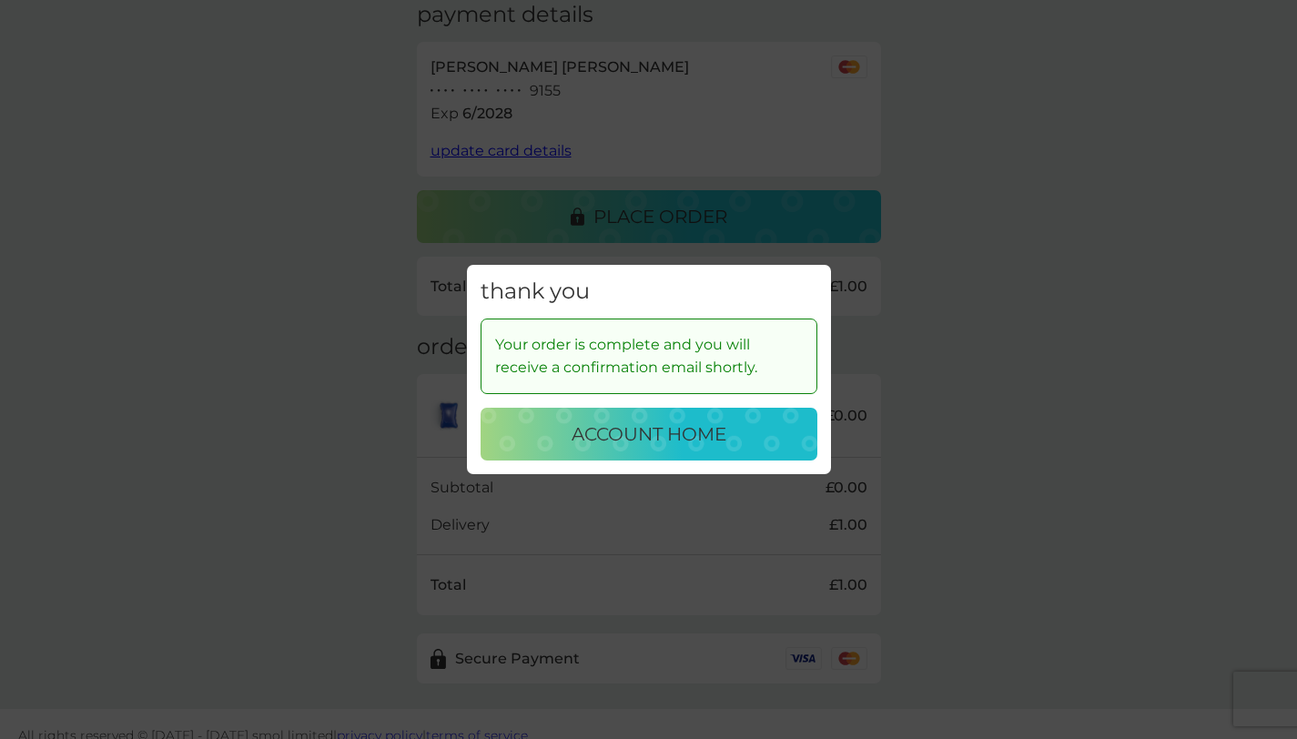
click at [655, 426] on p "account home" at bounding box center [649, 434] width 155 height 29
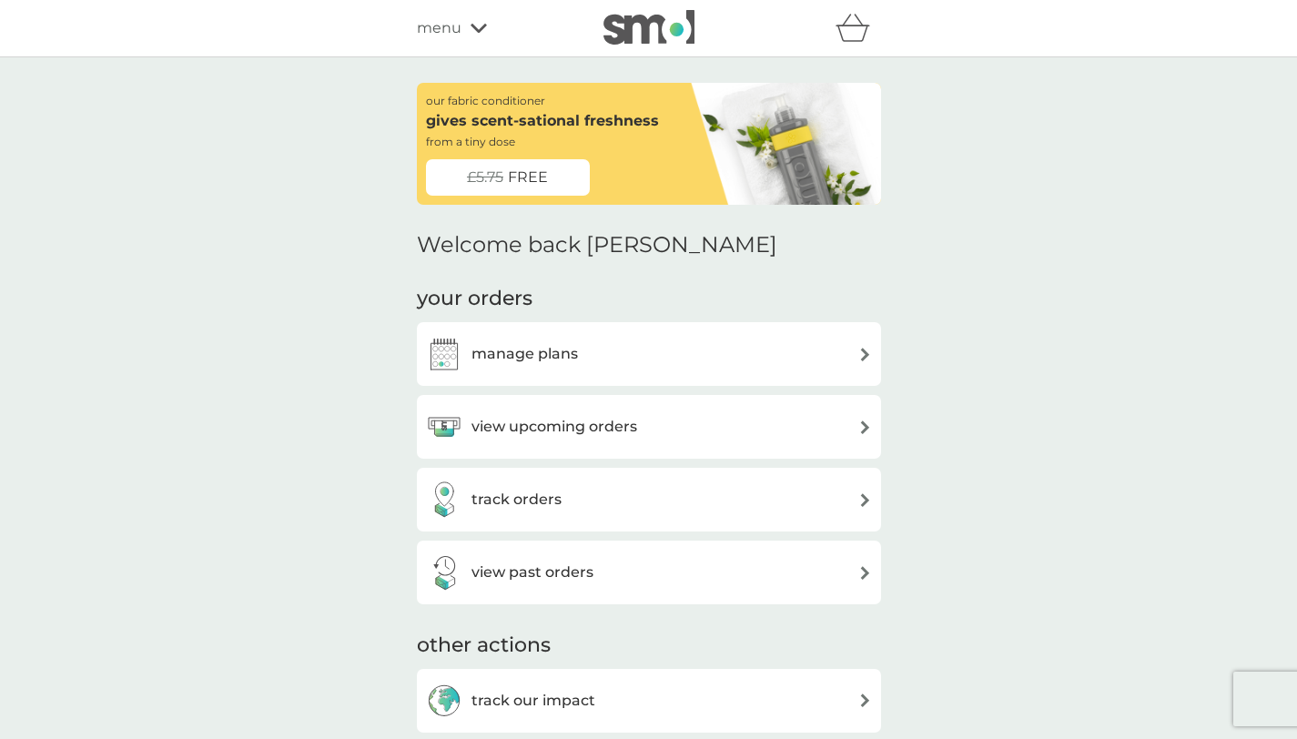
click at [805, 345] on div "manage plans" at bounding box center [649, 354] width 446 height 36
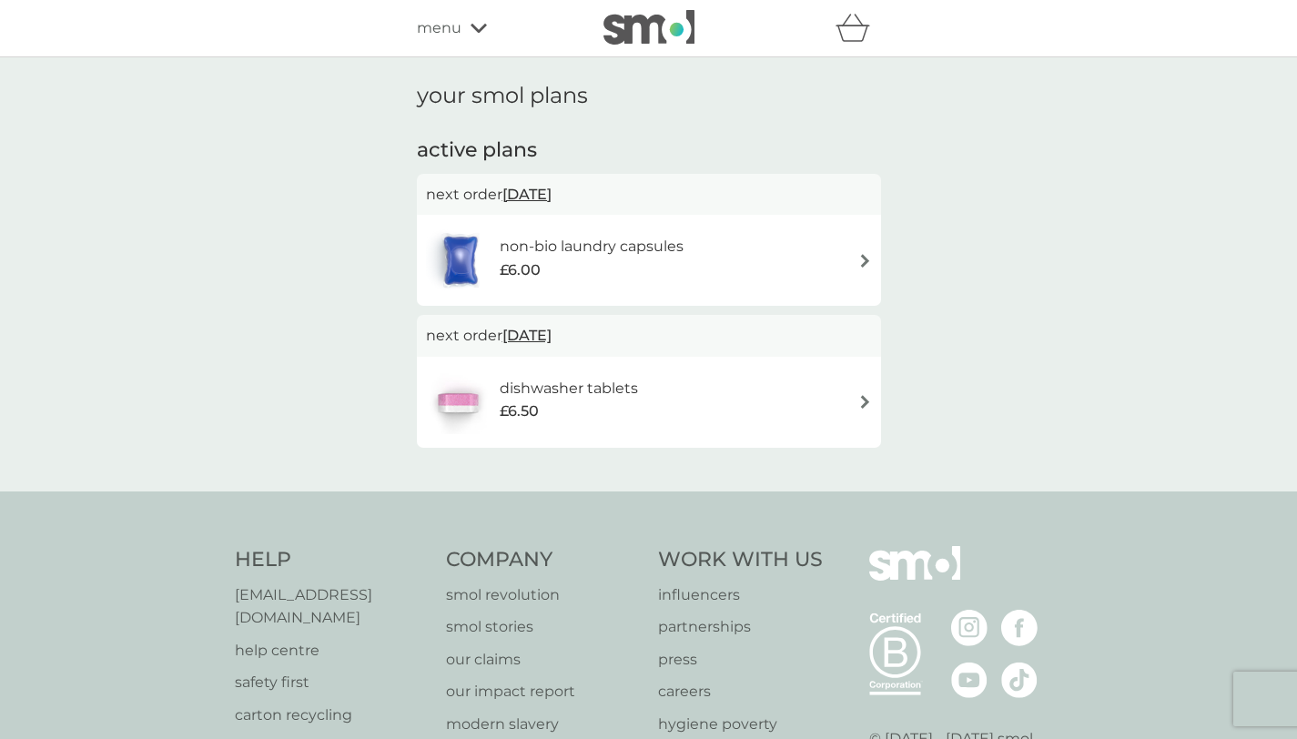
click at [853, 245] on div "non-bio laundry capsules £6.00" at bounding box center [649, 261] width 446 height 64
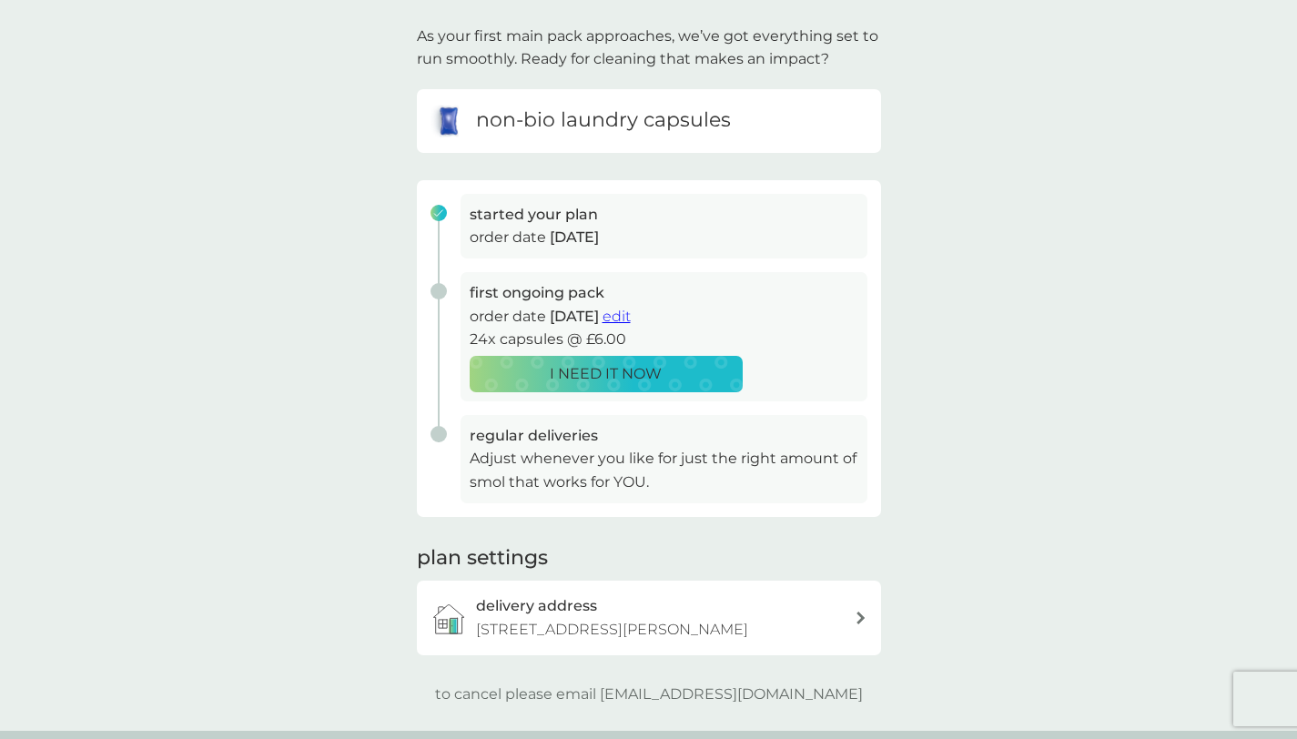
scroll to position [134, 0]
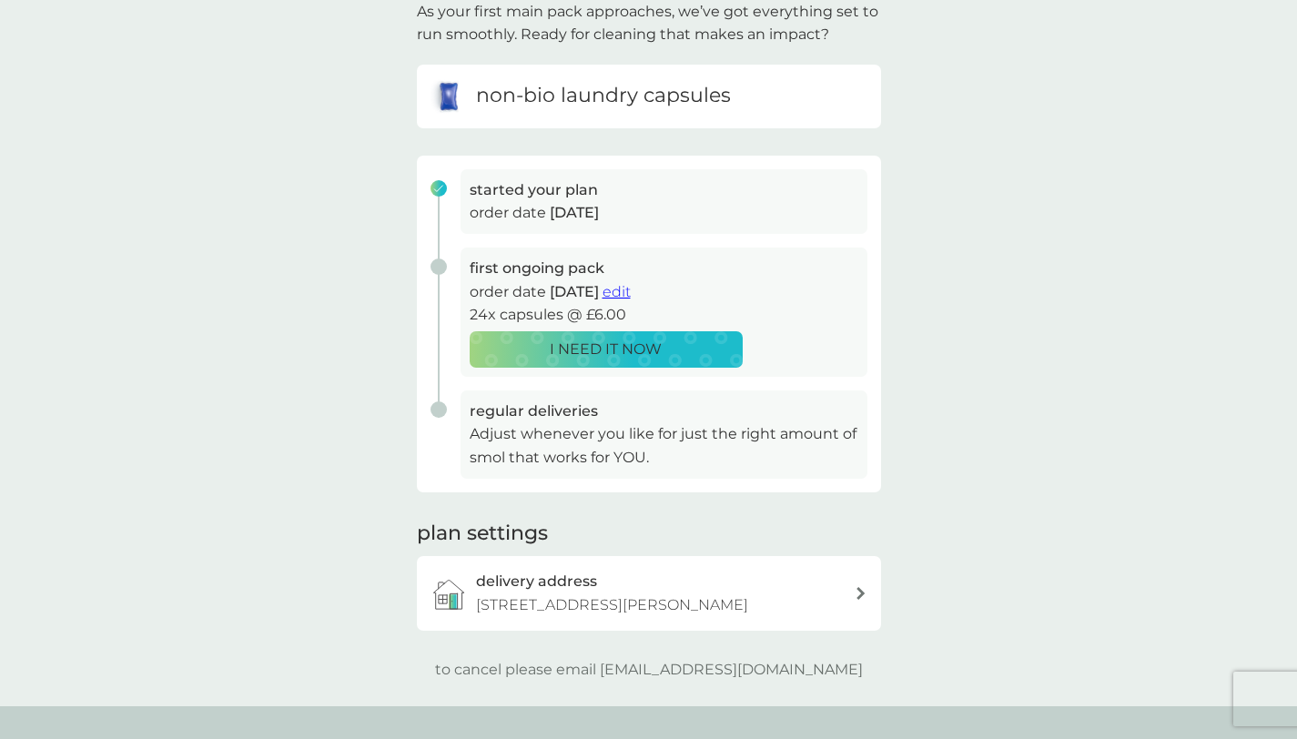
click at [631, 291] on span "edit" at bounding box center [617, 291] width 28 height 17
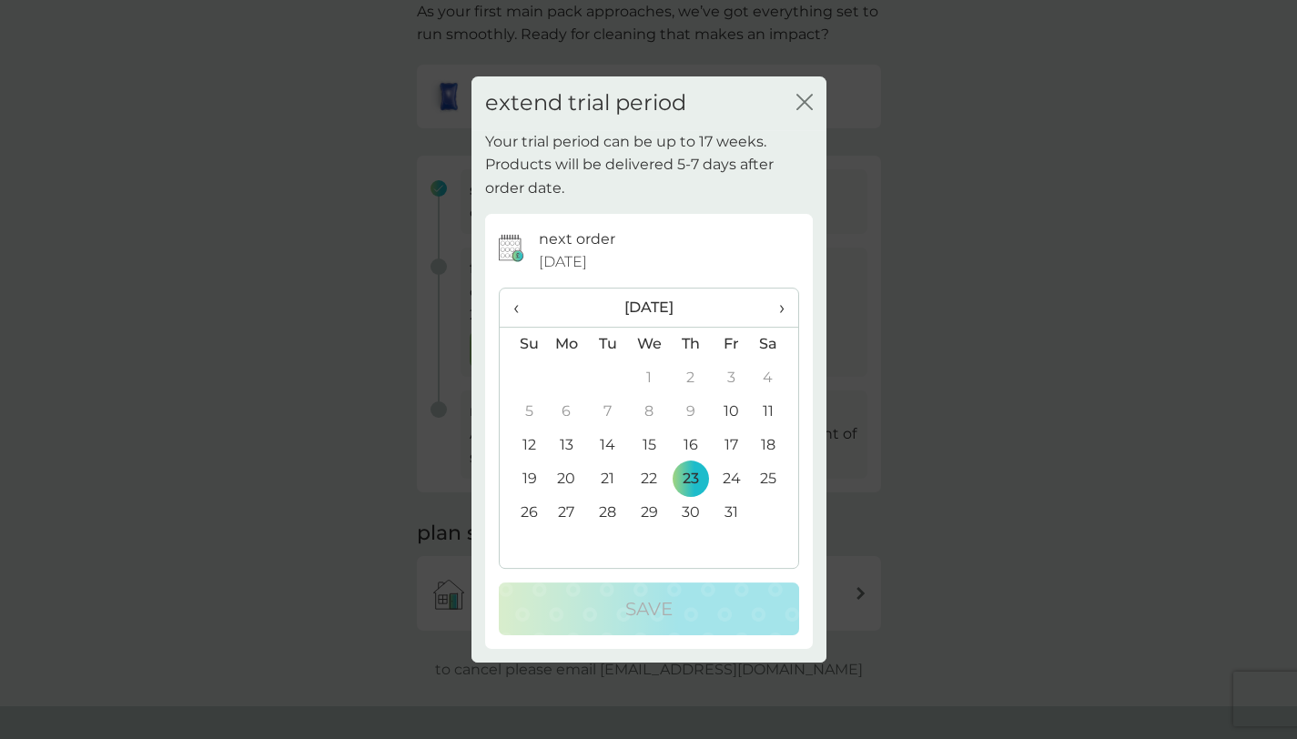
click at [777, 308] on span "›" at bounding box center [775, 308] width 18 height 38
click at [526, 550] on td "30" at bounding box center [523, 547] width 46 height 34
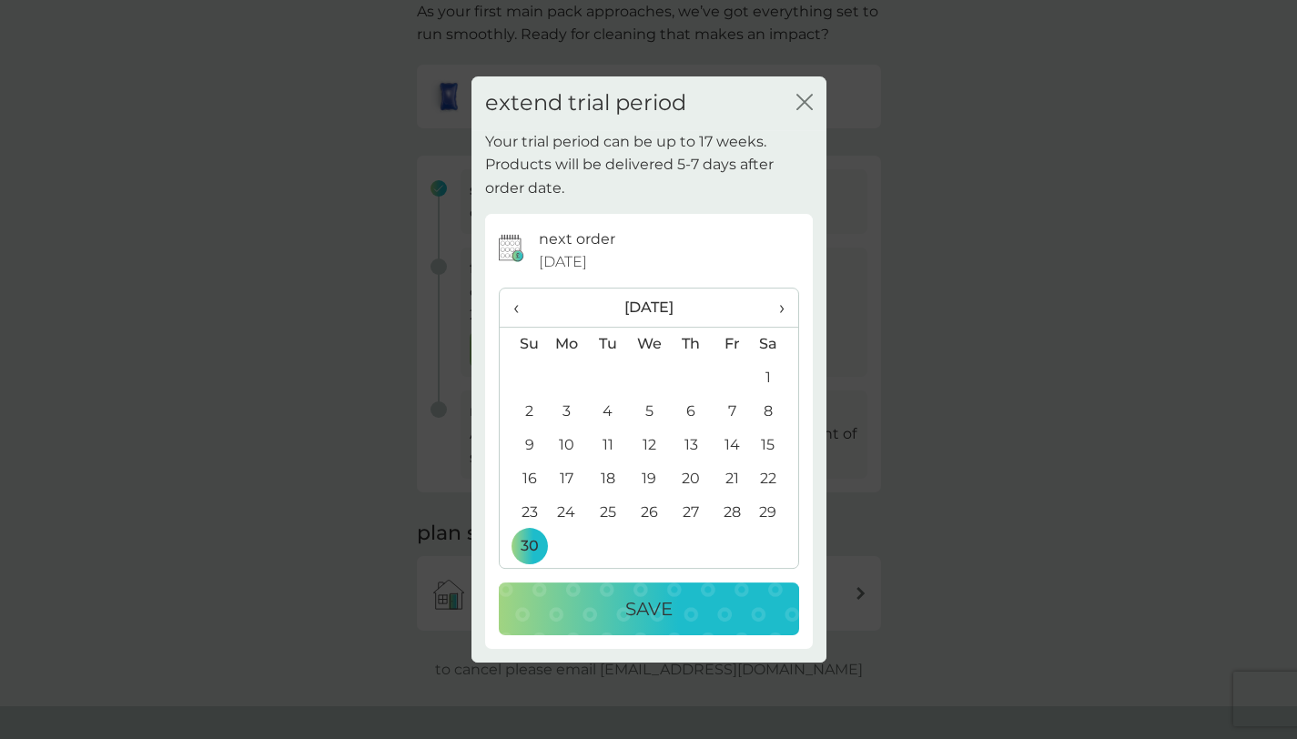
click at [666, 615] on p "Save" at bounding box center [648, 609] width 47 height 29
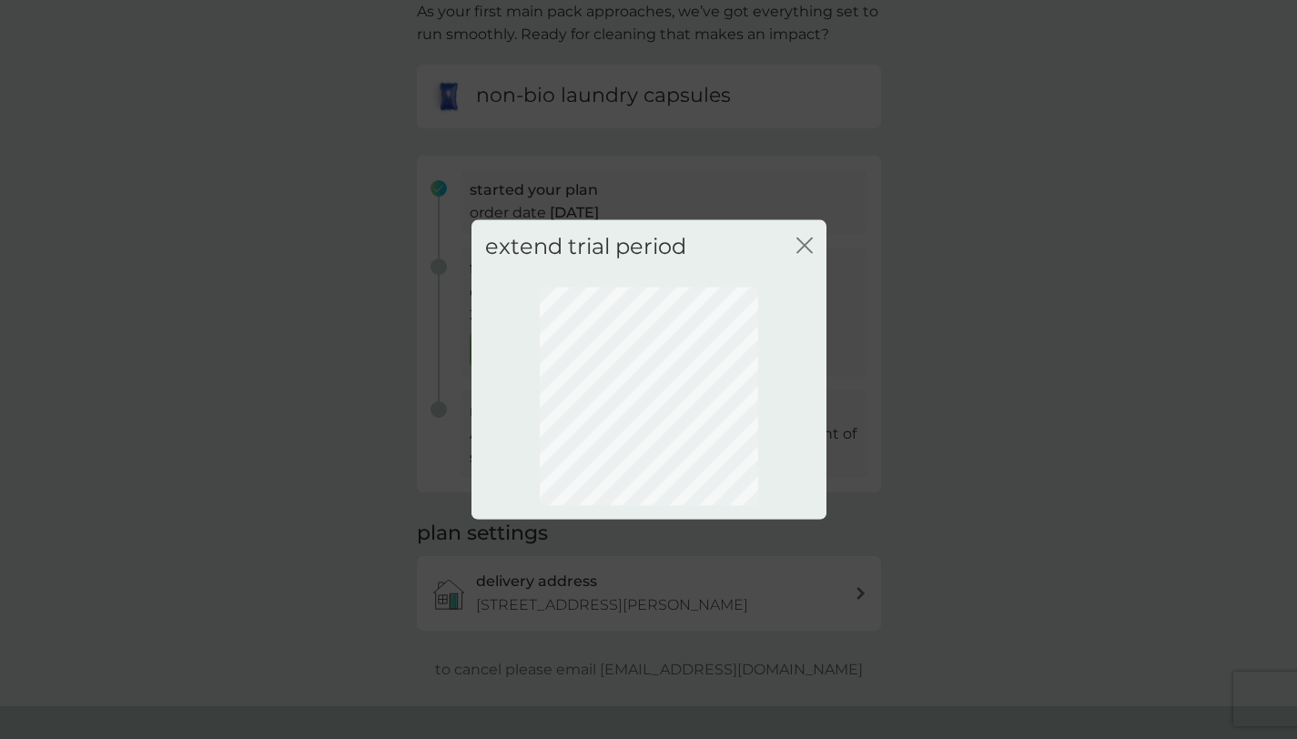
scroll to position [24, 0]
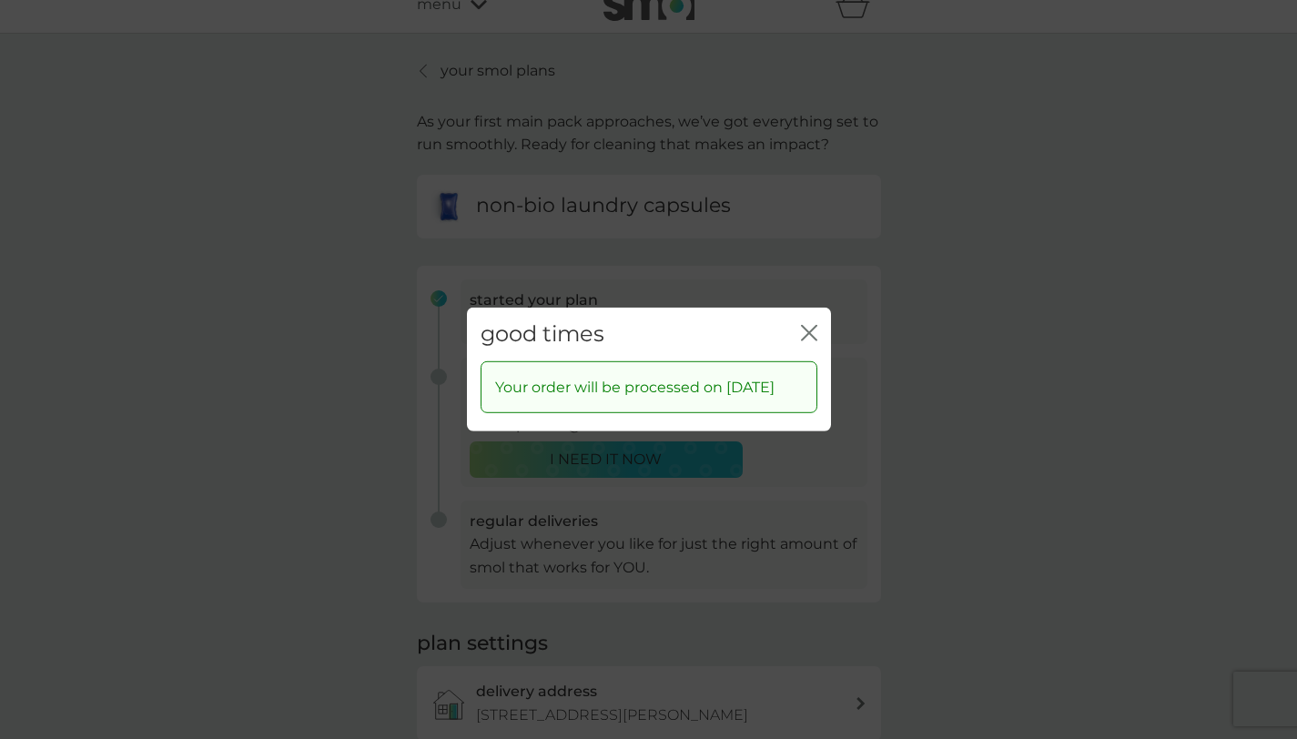
click at [812, 325] on icon "close" at bounding box center [809, 333] width 16 height 16
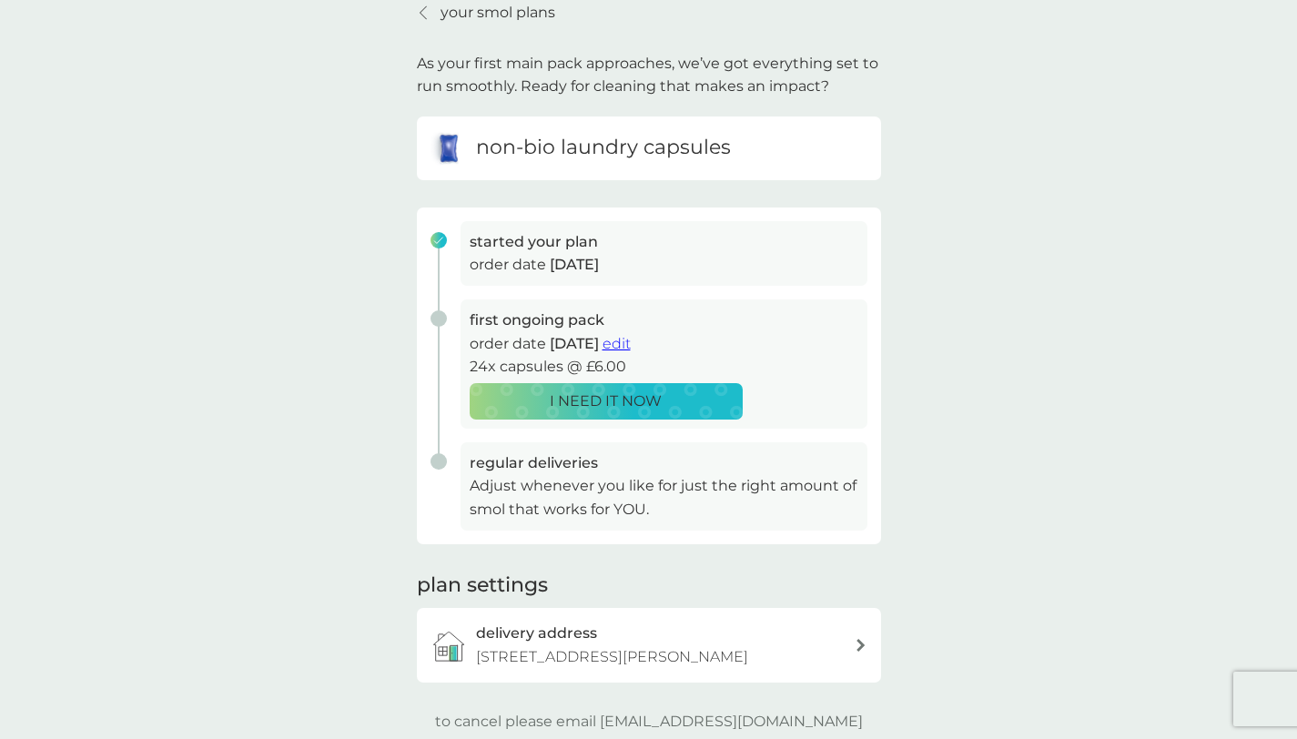
scroll to position [0, 0]
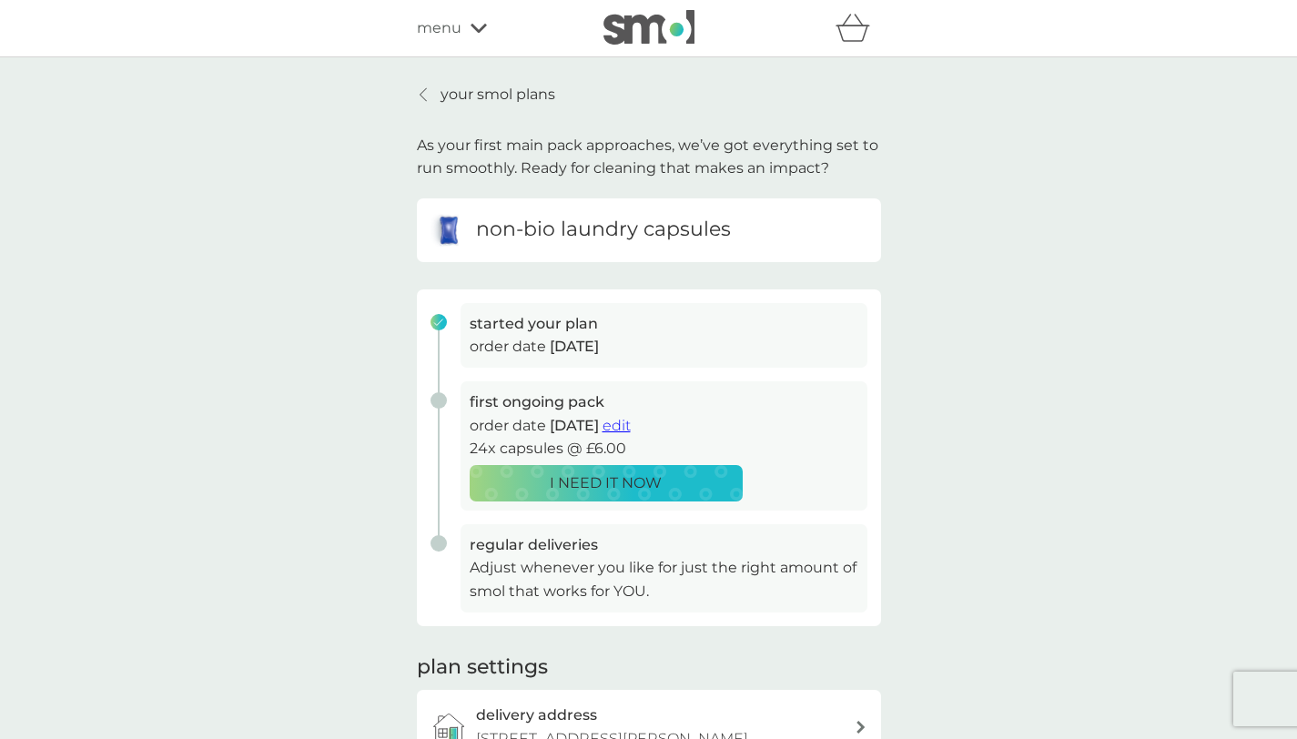
click at [490, 90] on p "your smol plans" at bounding box center [498, 95] width 115 height 24
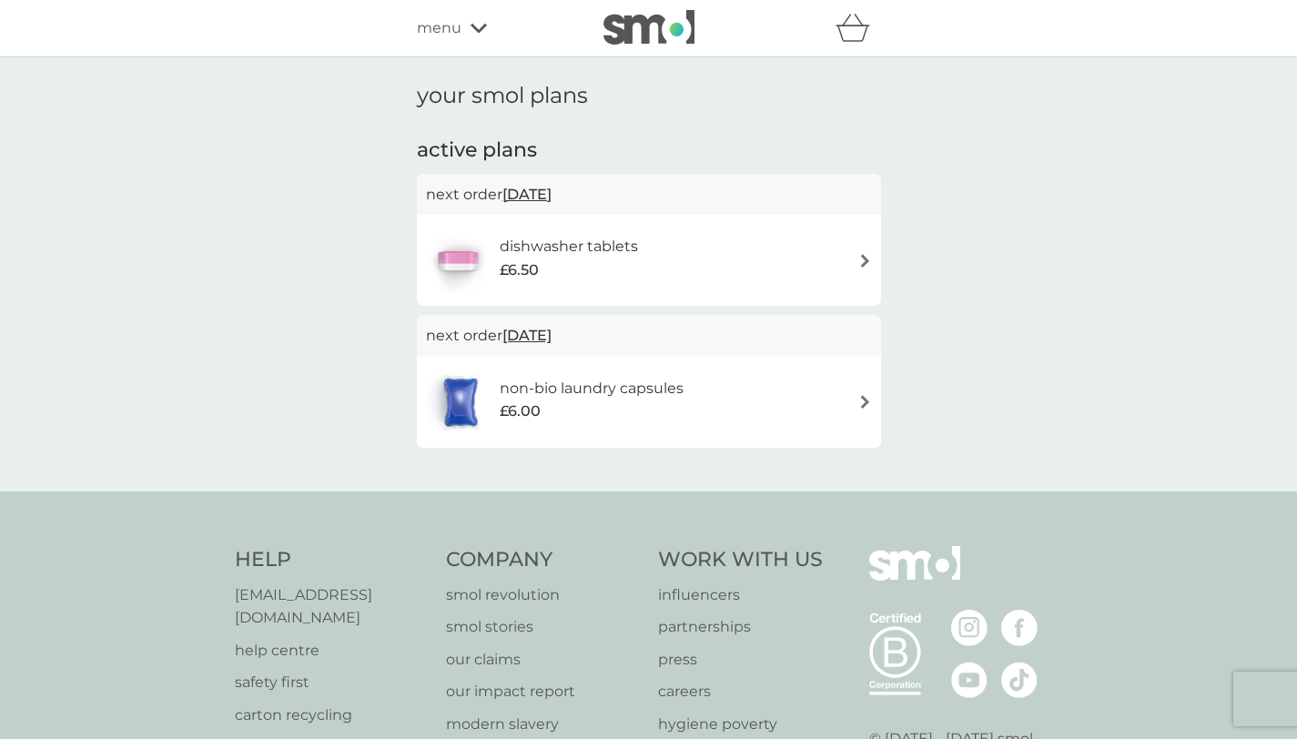
click at [485, 16] on div "menu" at bounding box center [494, 28] width 155 height 24
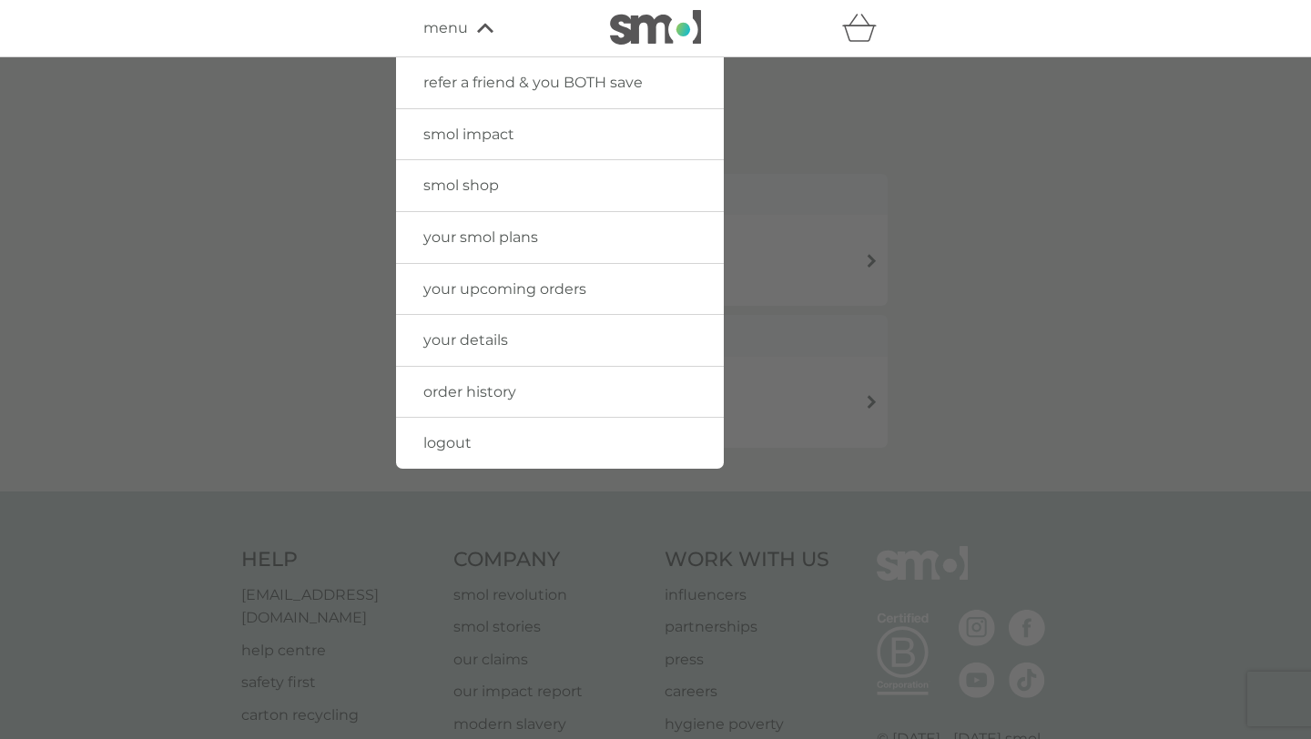
click at [493, 343] on span "your details" at bounding box center [465, 339] width 85 height 17
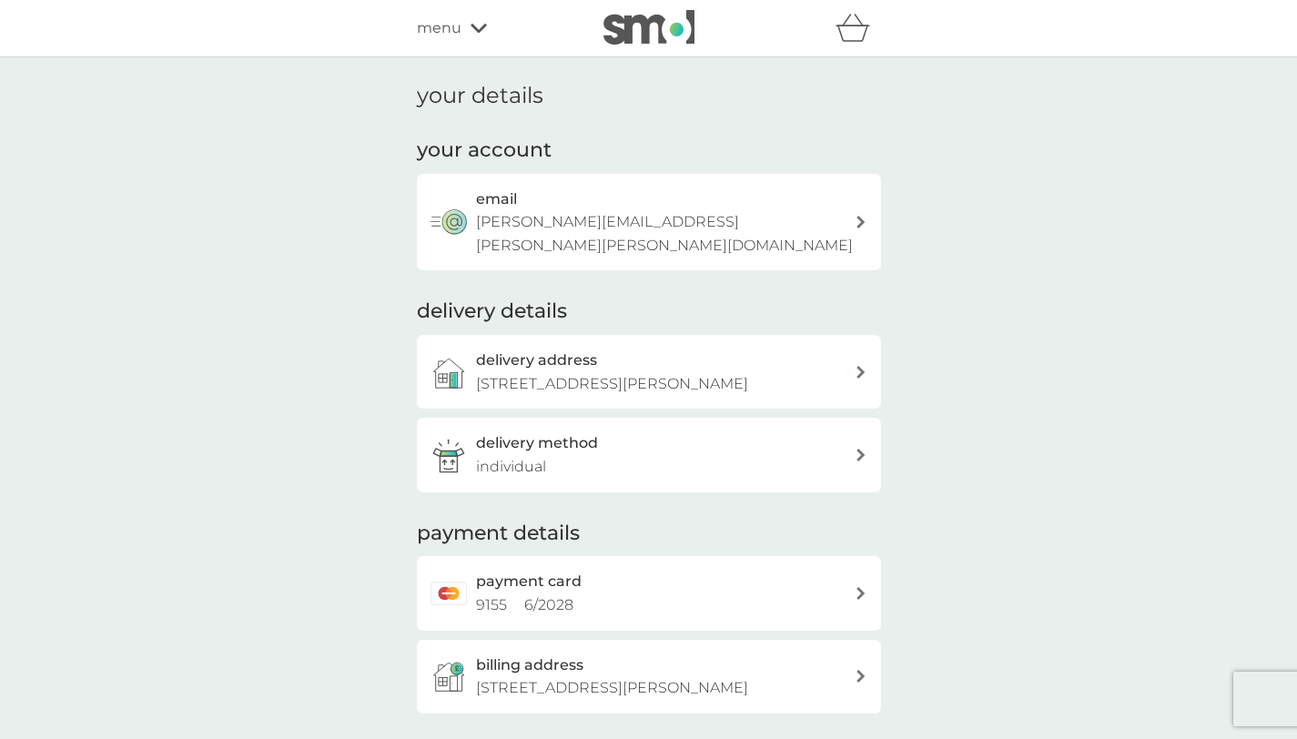
click at [870, 442] on div "delivery method individual" at bounding box center [649, 455] width 464 height 74
click at [465, 29] on div "menu" at bounding box center [494, 28] width 155 height 24
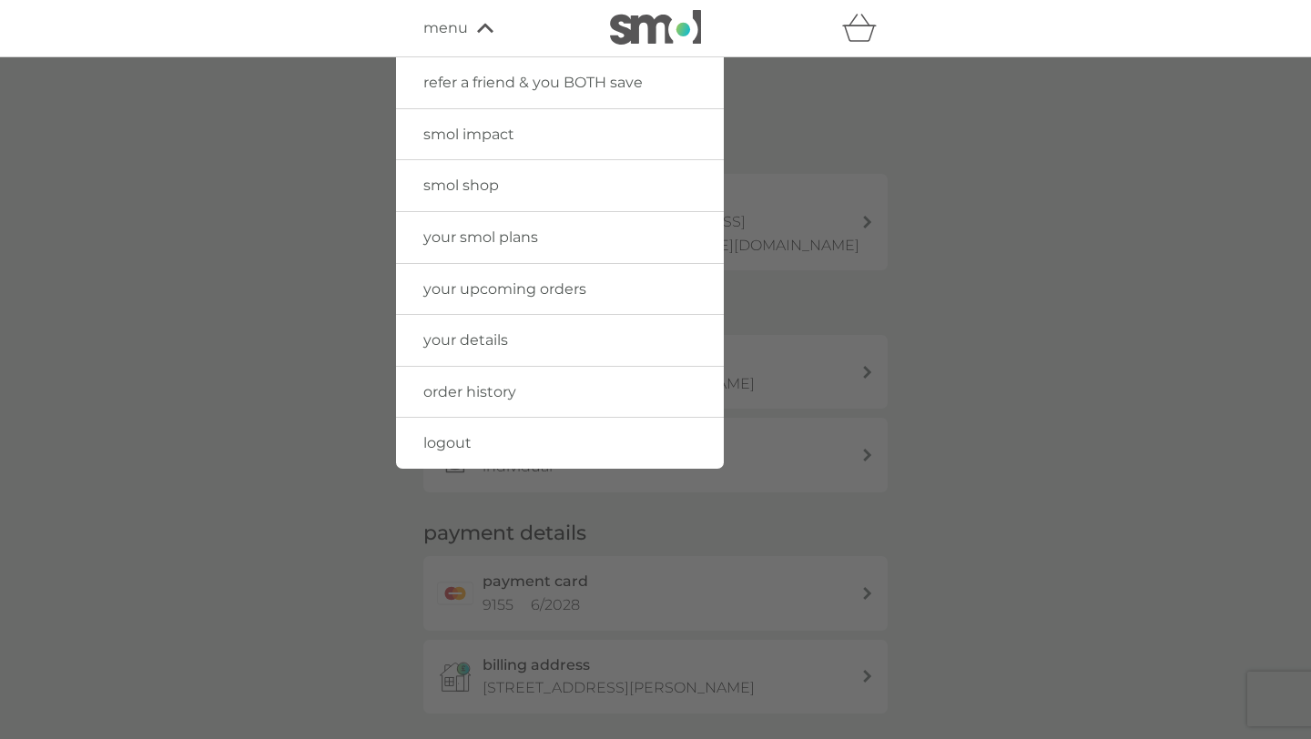
click at [490, 392] on span "order history" at bounding box center [469, 391] width 93 height 17
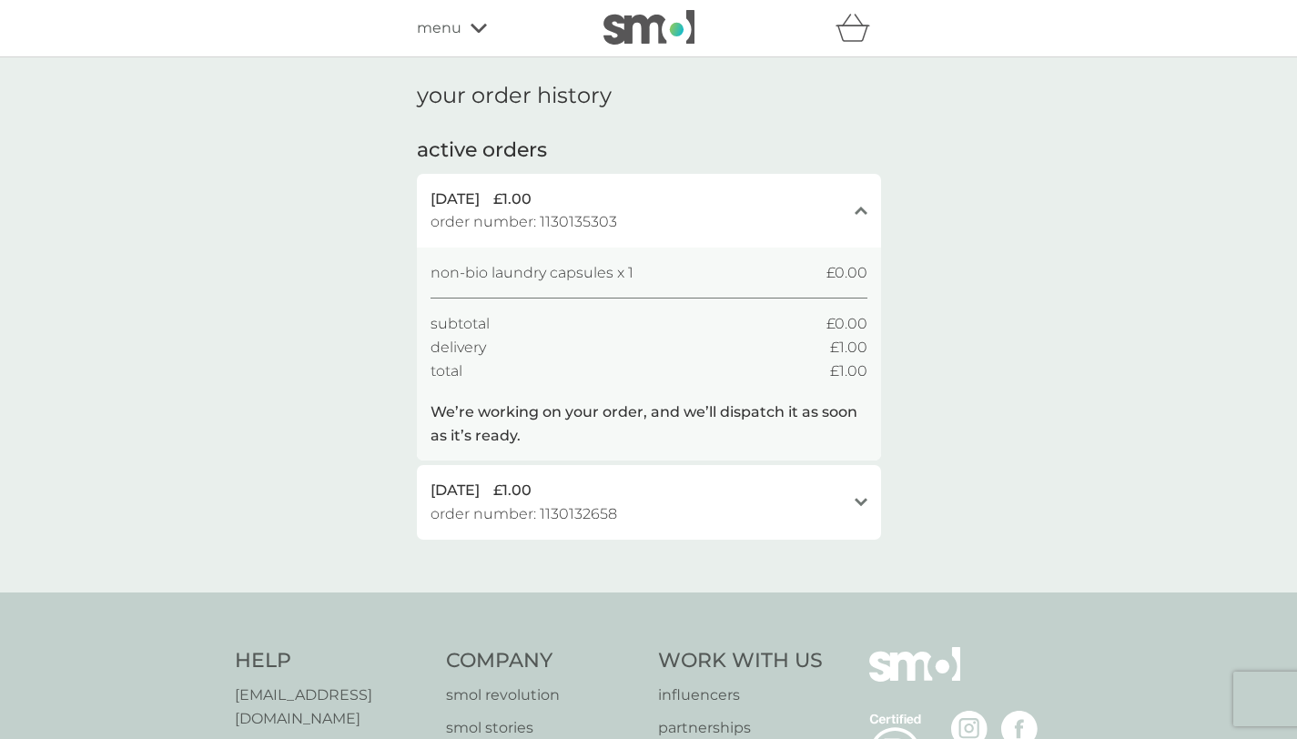
click at [862, 500] on icon "open" at bounding box center [861, 502] width 13 height 9
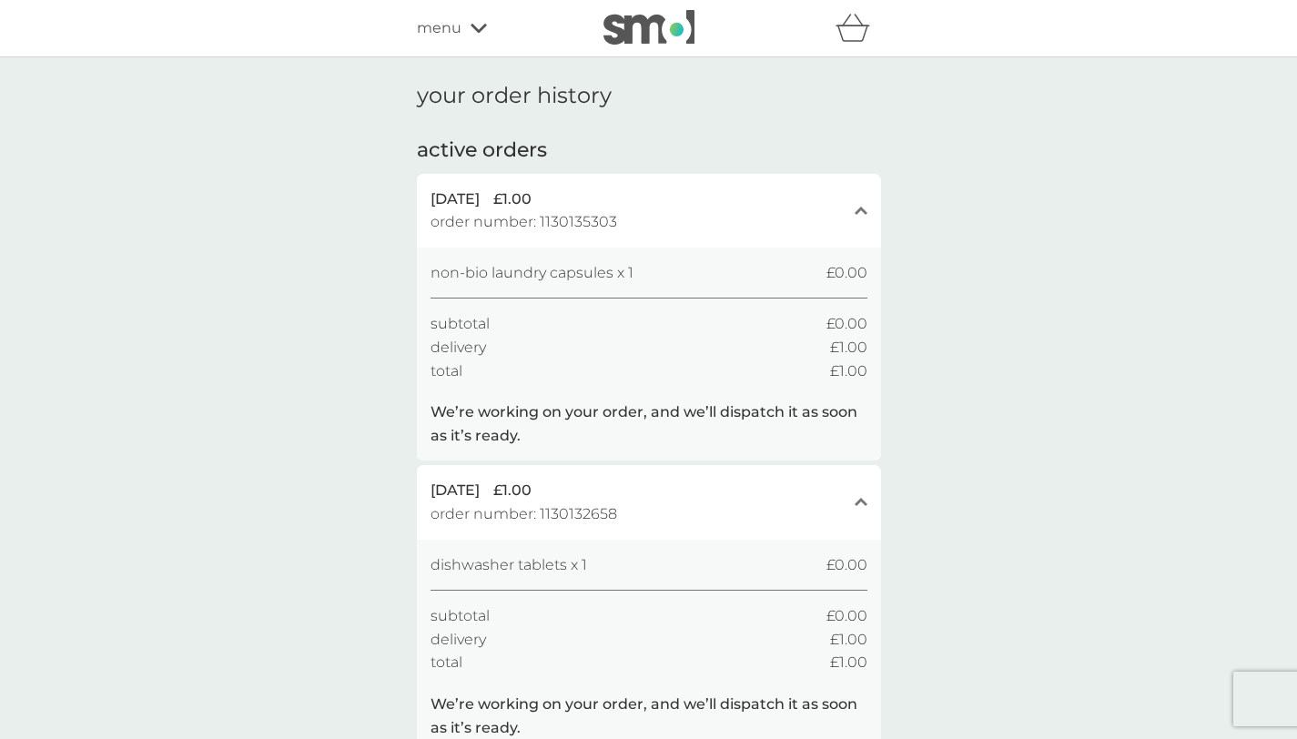
click at [465, 31] on div "menu" at bounding box center [494, 28] width 155 height 24
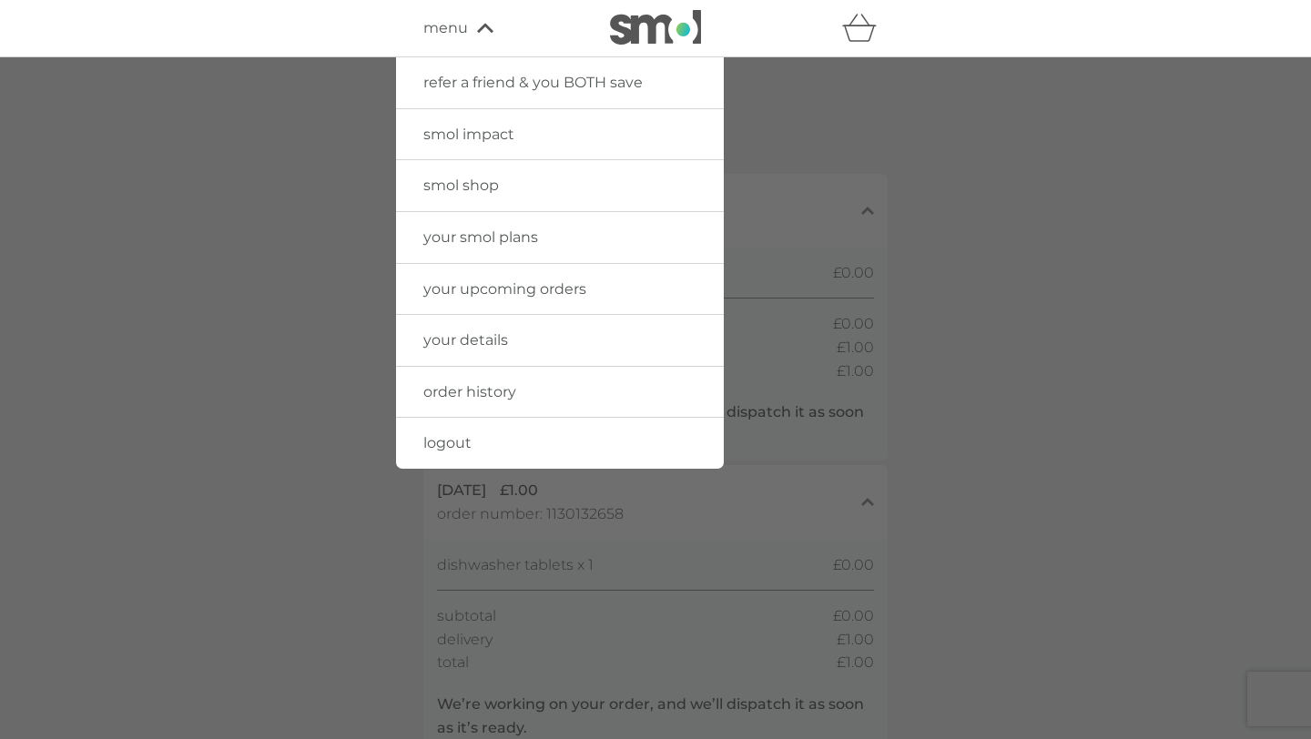
click at [506, 243] on span "your smol plans" at bounding box center [480, 237] width 115 height 17
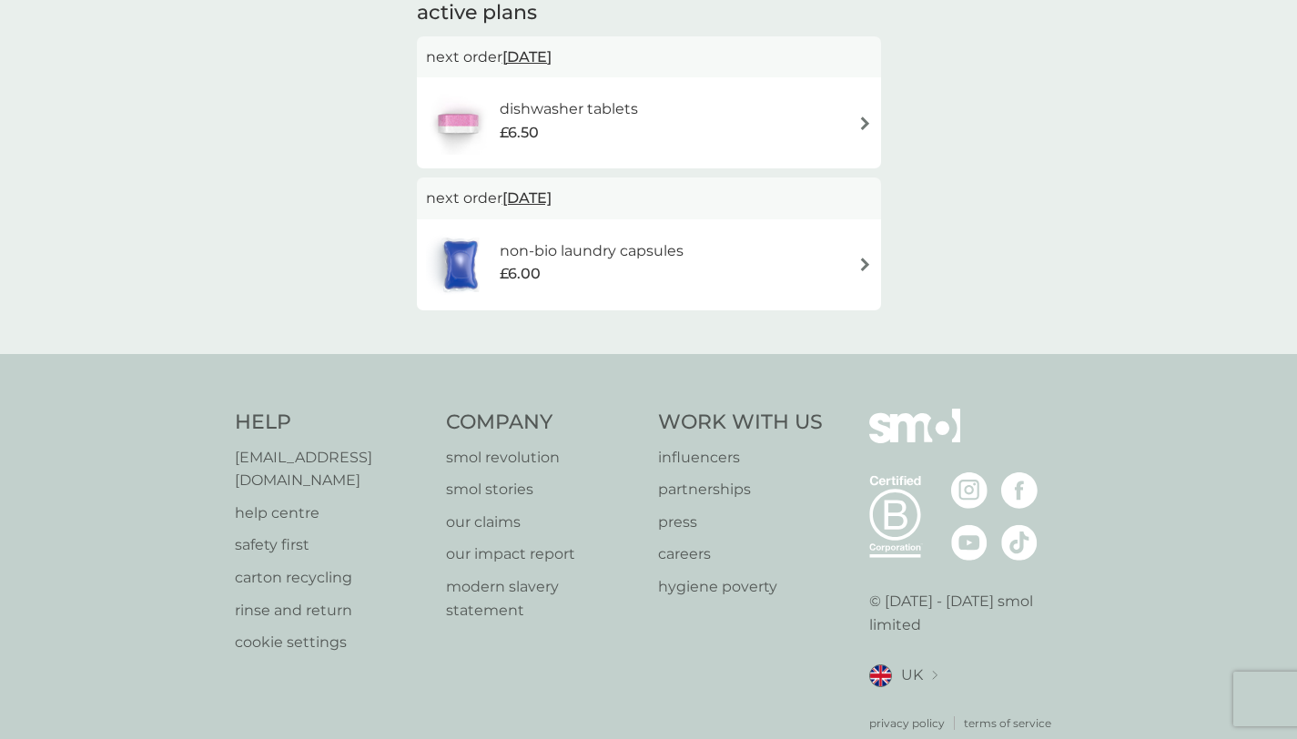
scroll to position [138, 0]
click at [859, 243] on div "non-bio laundry capsules £6.00" at bounding box center [649, 264] width 446 height 64
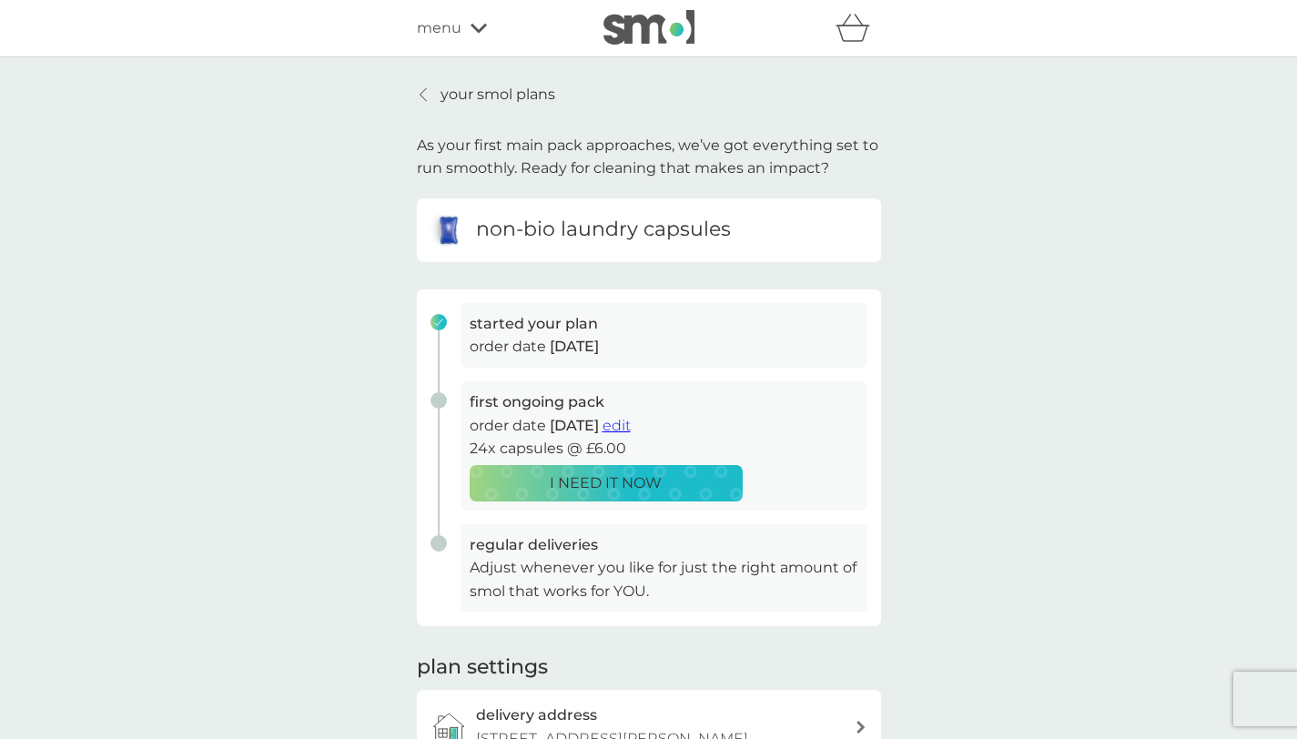
click at [463, 28] on div "menu" at bounding box center [494, 28] width 155 height 24
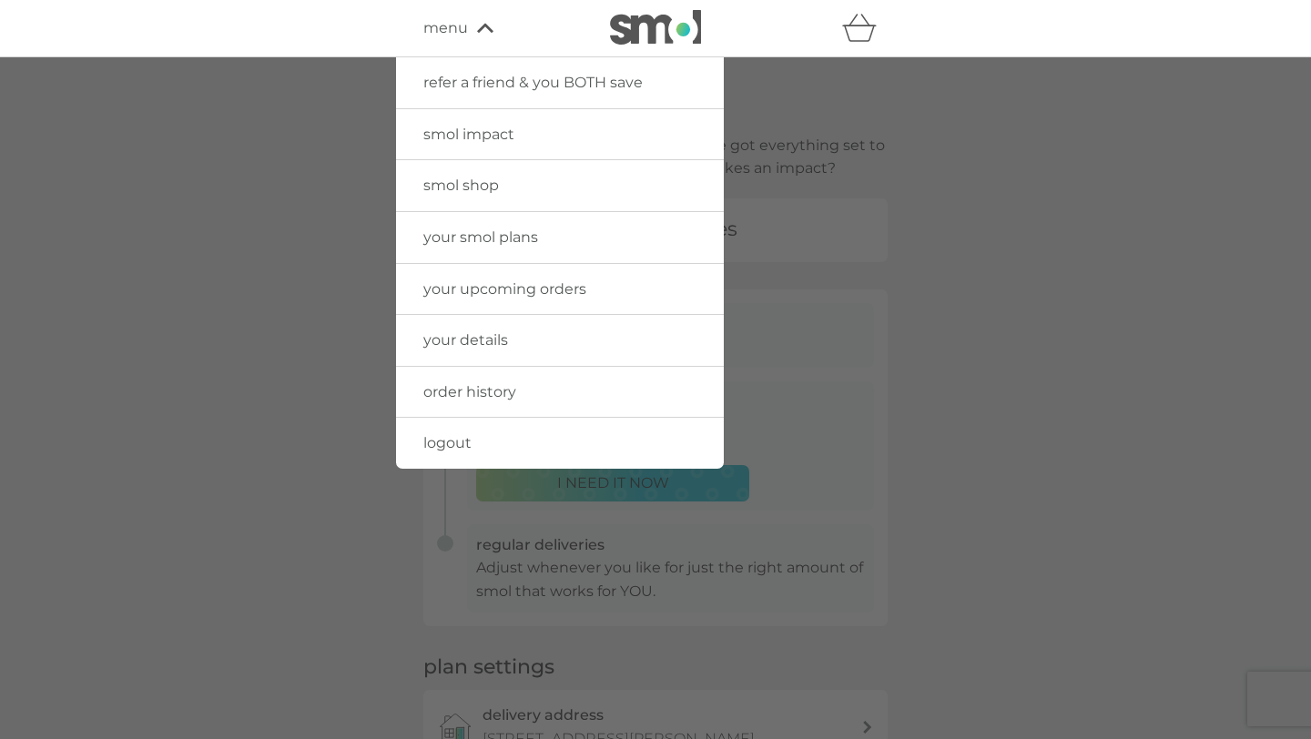
click at [452, 27] on span "menu" at bounding box center [445, 28] width 45 height 24
